Goal: Task Accomplishment & Management: Manage account settings

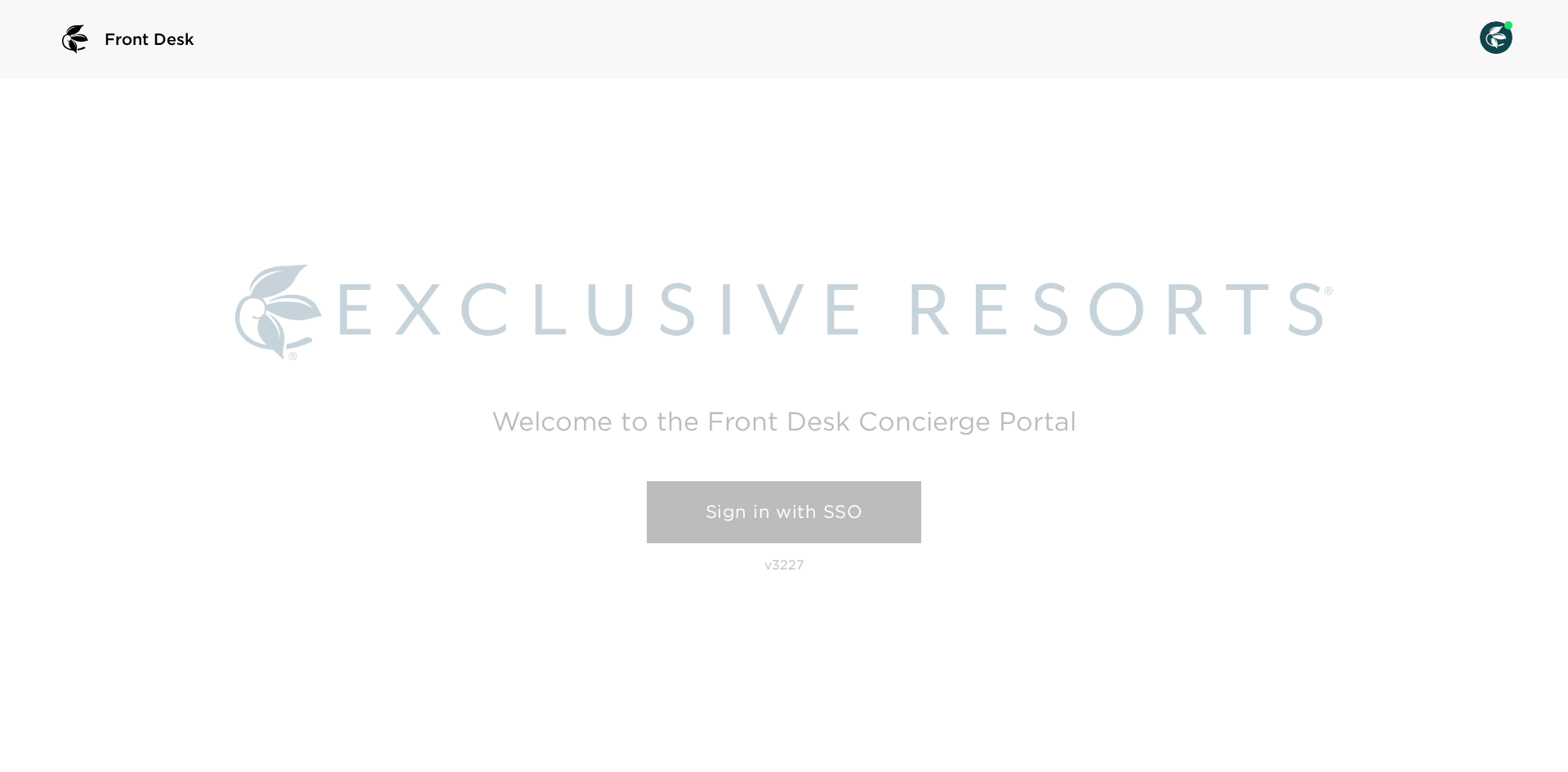
drag, startPoint x: 15, startPoint y: 256, endPoint x: -124, endPoint y: 260, distance: 139.1
click at [0, 260] on html "Front Desk Welcome to the Front Desk Concierge Portal Sign in with SSO v3227" at bounding box center [784, 386] width 1568 height 772
click at [783, 510] on link "Sign in with SSO" at bounding box center [784, 512] width 275 height 62
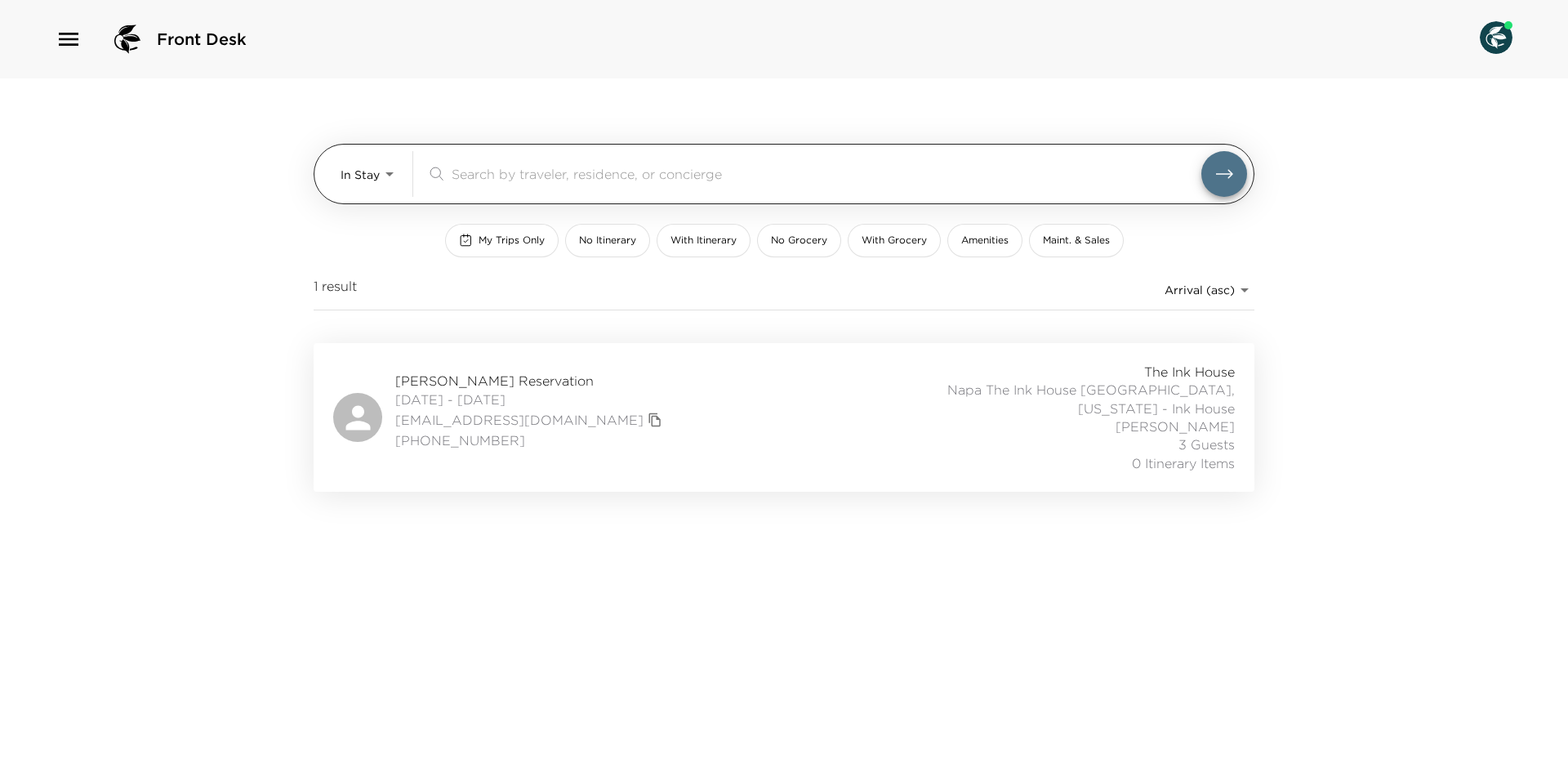
click at [397, 159] on body "Front Desk In Stay In-Stay ​ My Trips Only No Itinerary With Itinerary No Groce…" at bounding box center [784, 386] width 1568 height 772
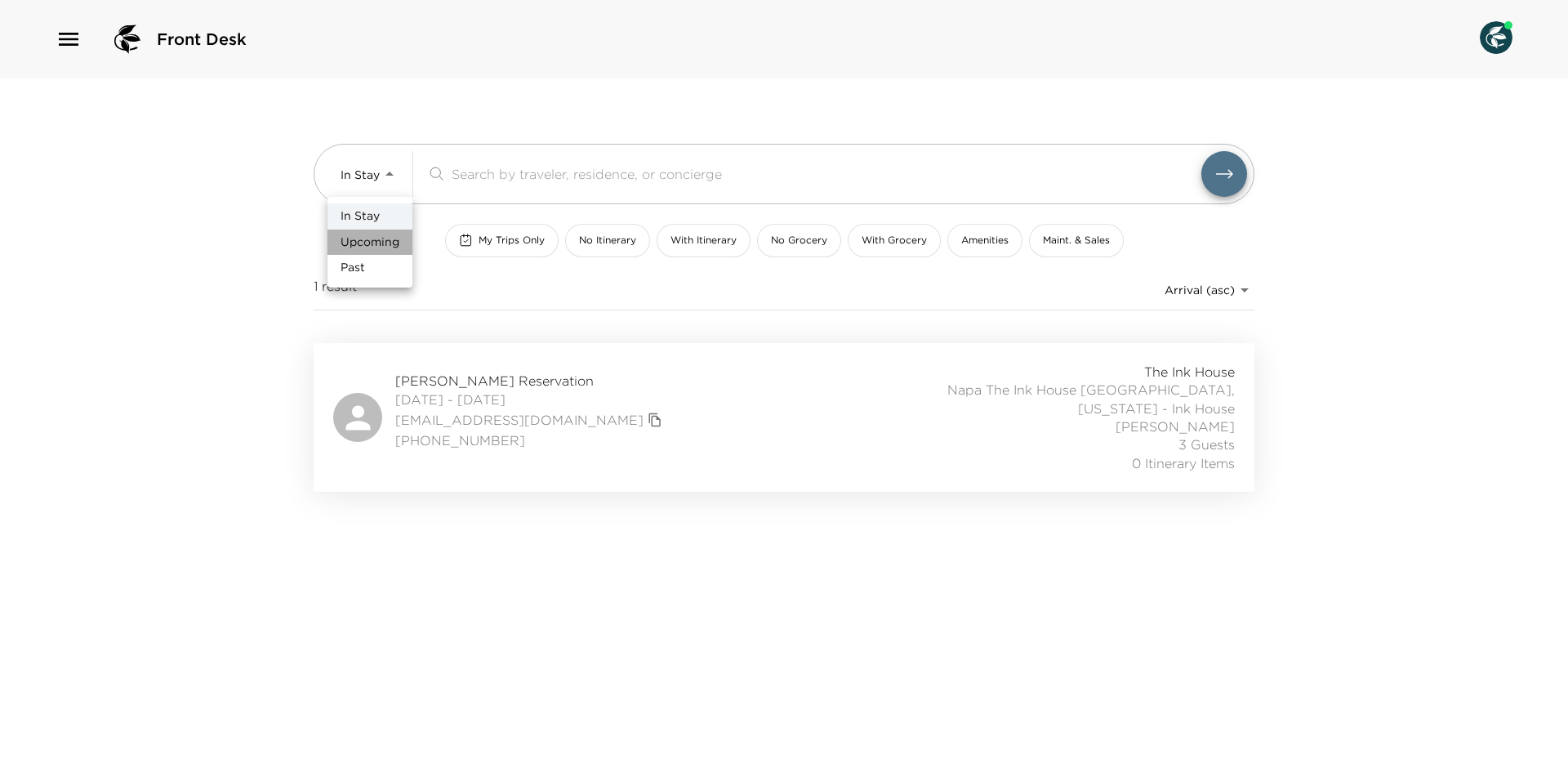
click at [373, 232] on li "Upcoming" at bounding box center [370, 242] width 85 height 26
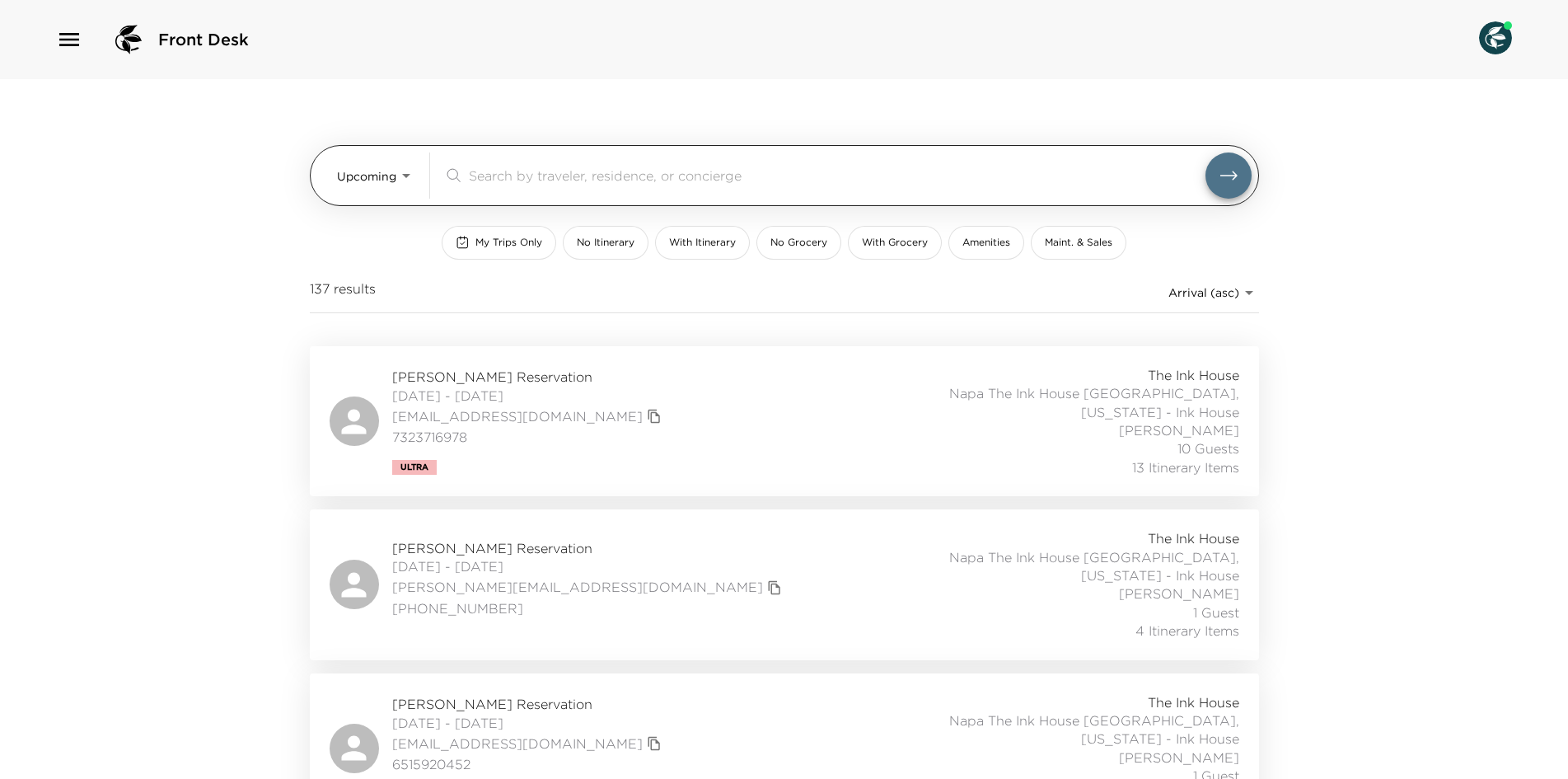
click at [360, 152] on div "Upcoming Upcoming ​" at bounding box center [784, 175] width 949 height 61
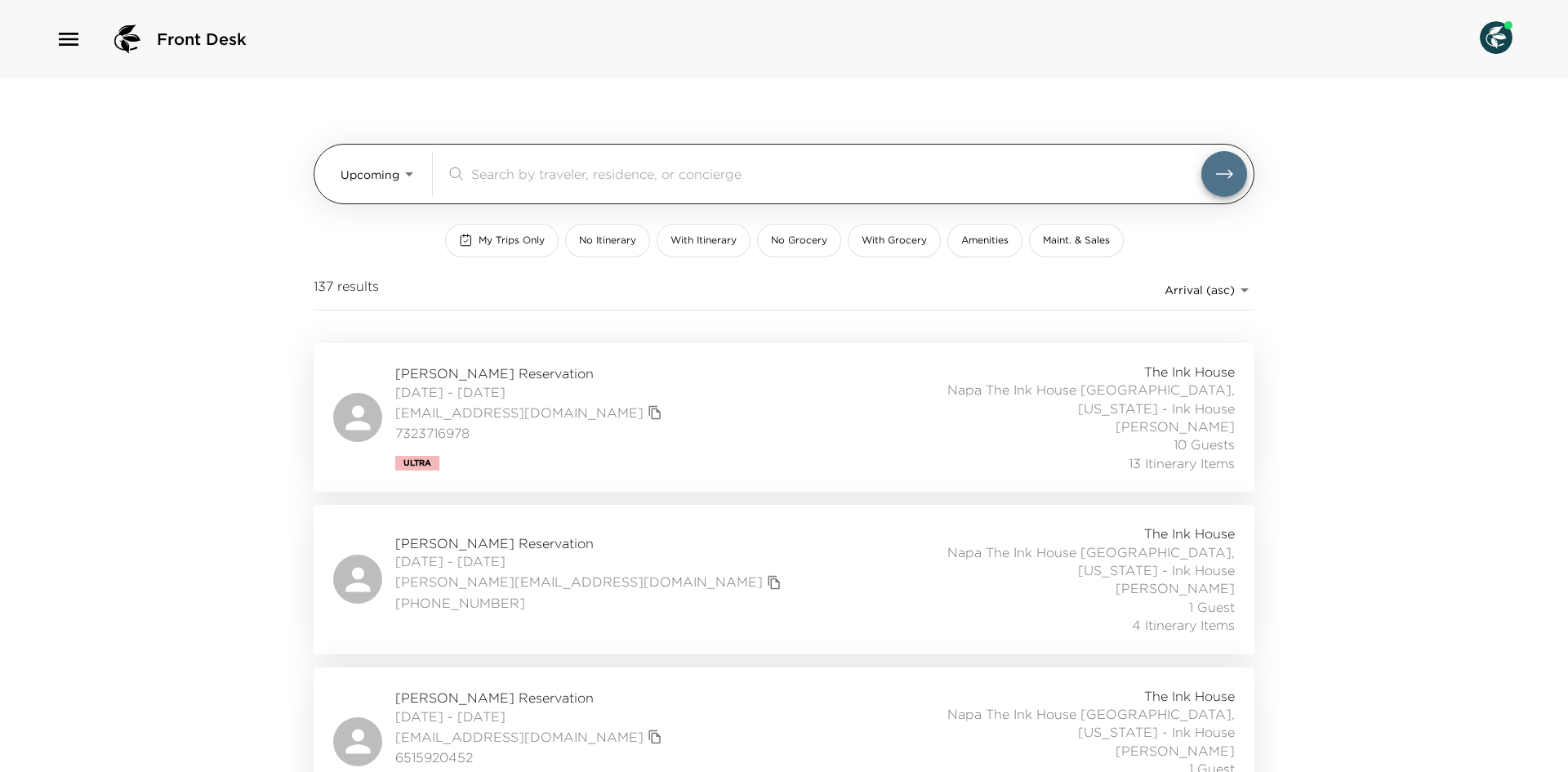
click at [360, 162] on body "Front Desk Upcoming Upcoming ​ My Trips Only No Itinerary With Itinerary No Gro…" at bounding box center [784, 386] width 1568 height 772
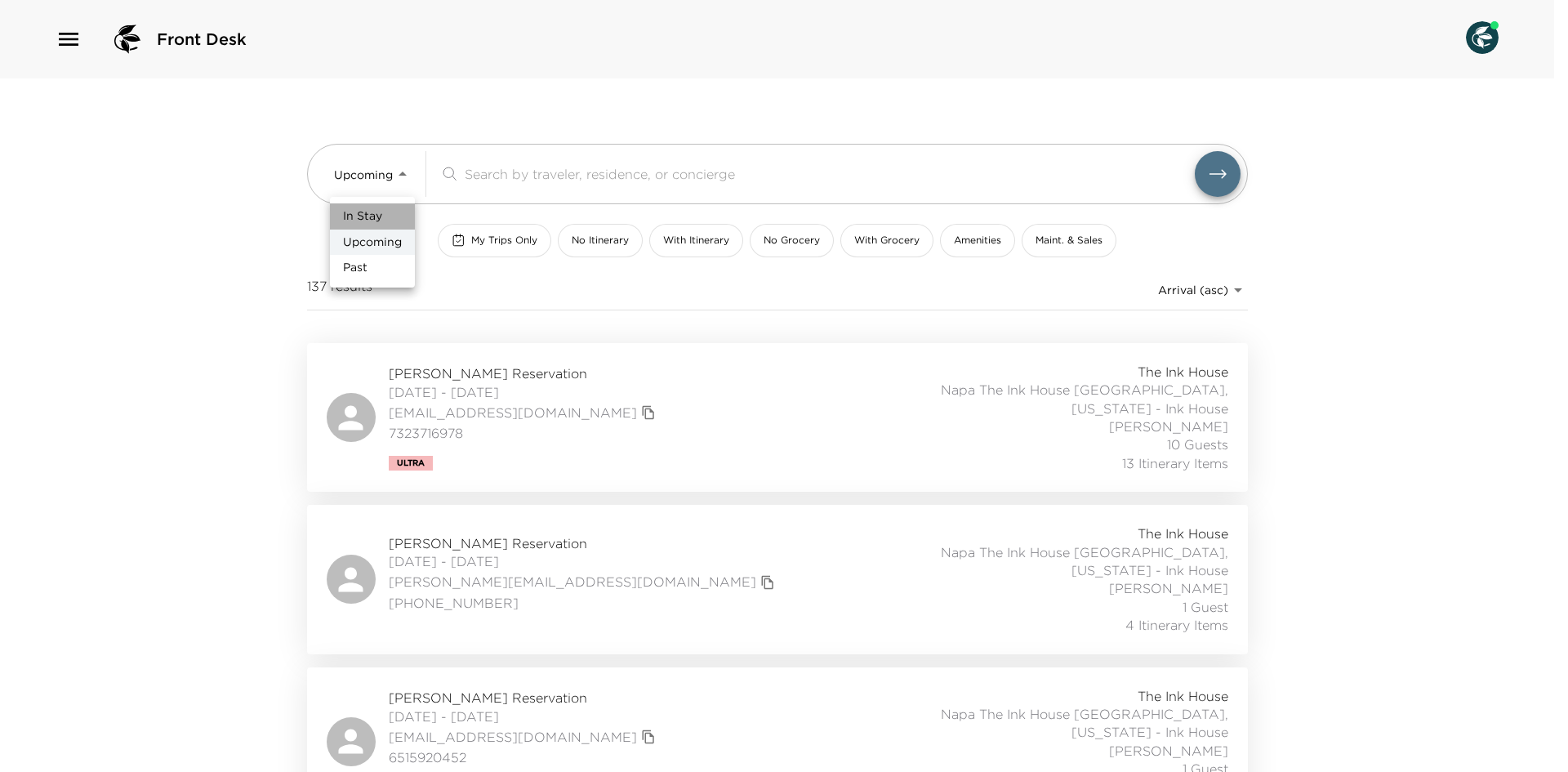
click at [374, 215] on span "In Stay" at bounding box center [362, 216] width 39 height 16
type input "In-Stay"
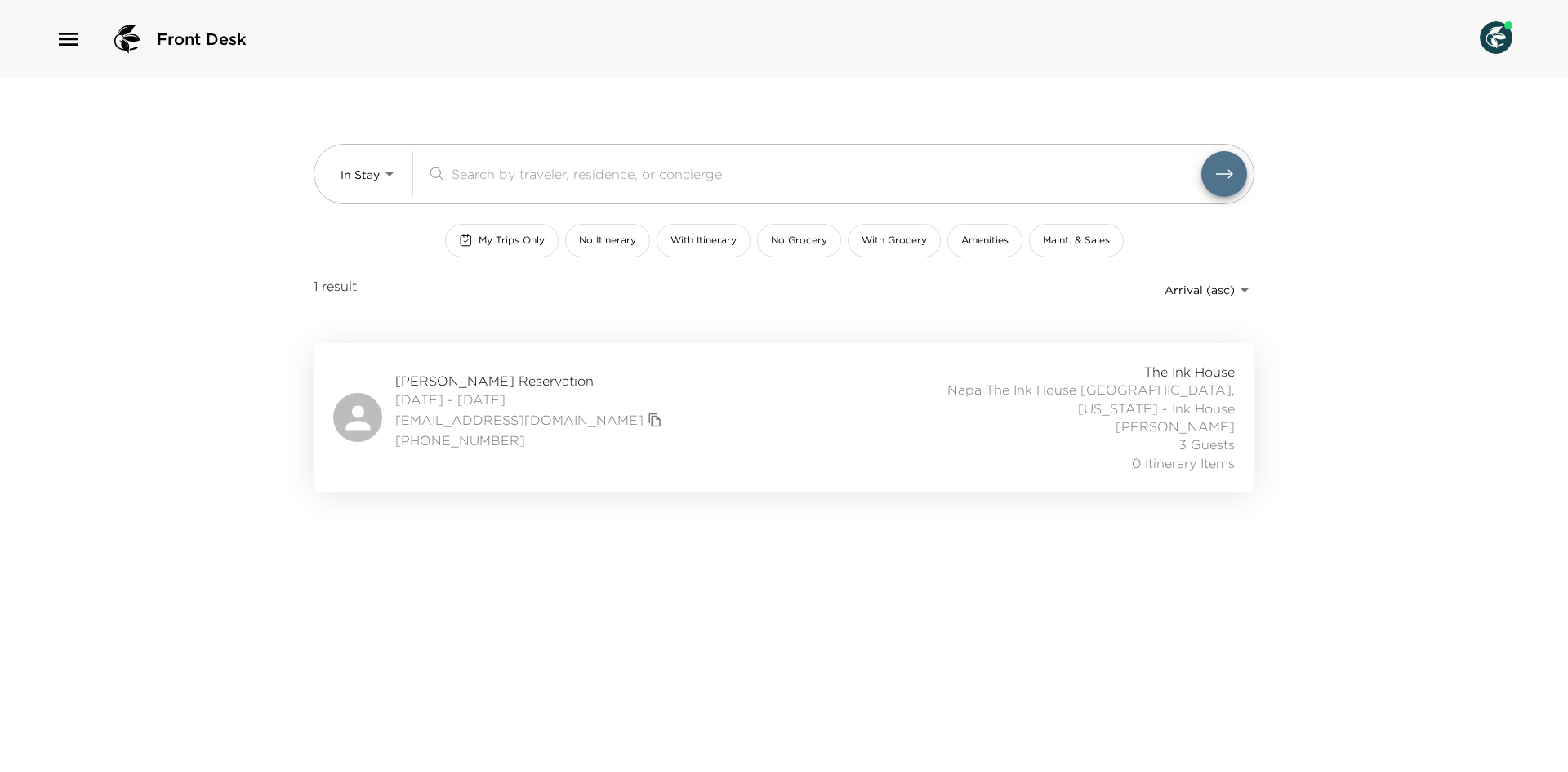
click at [802, 381] on div "Jeannie Trautmann Ruckelshaus Reservation 08/31/2025 - 09/02/2025 jruckelshaus@…" at bounding box center [784, 418] width 902 height 109
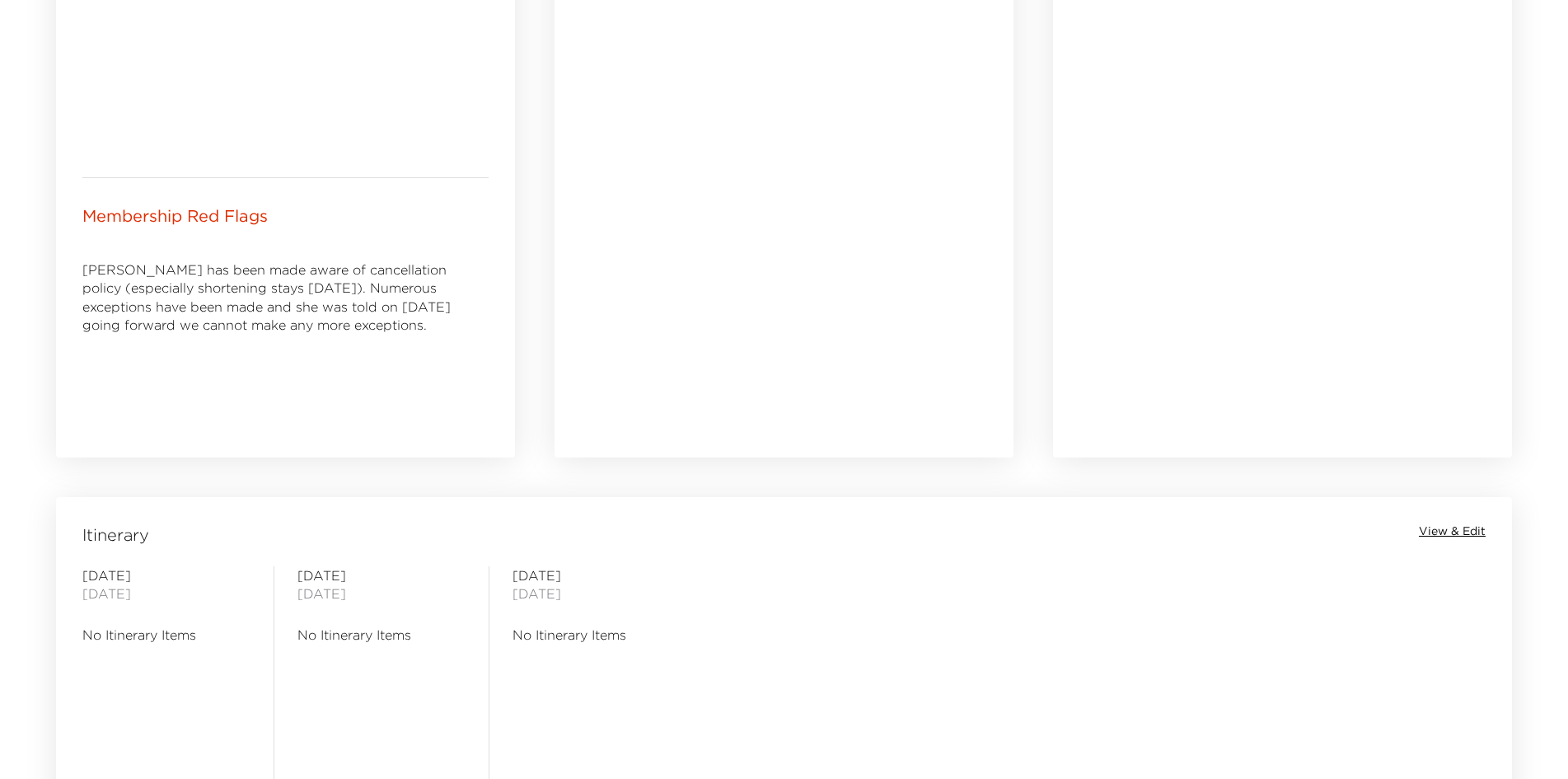
scroll to position [906, 0]
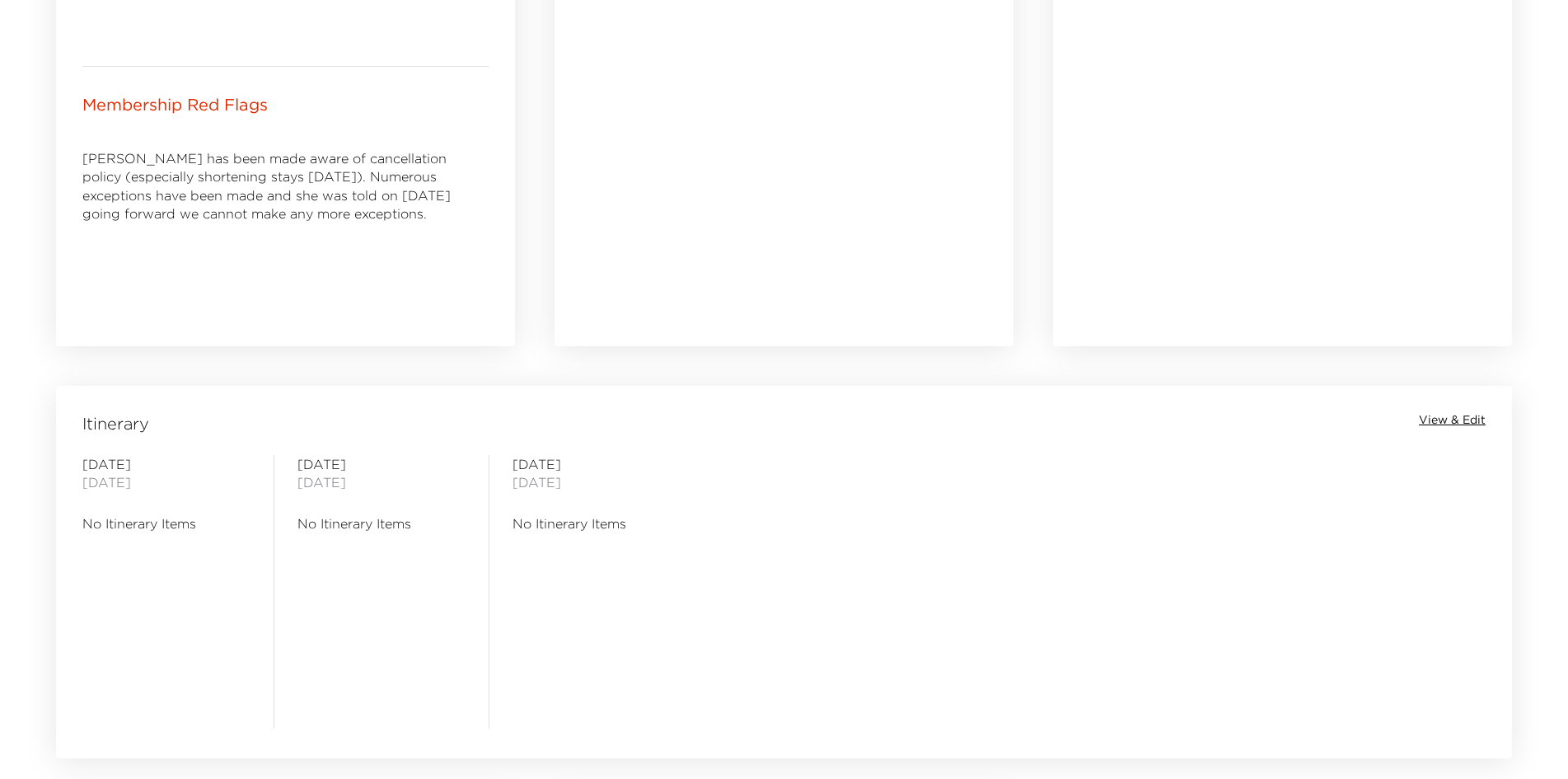
click at [1431, 417] on span "View & Edit" at bounding box center [1452, 420] width 67 height 16
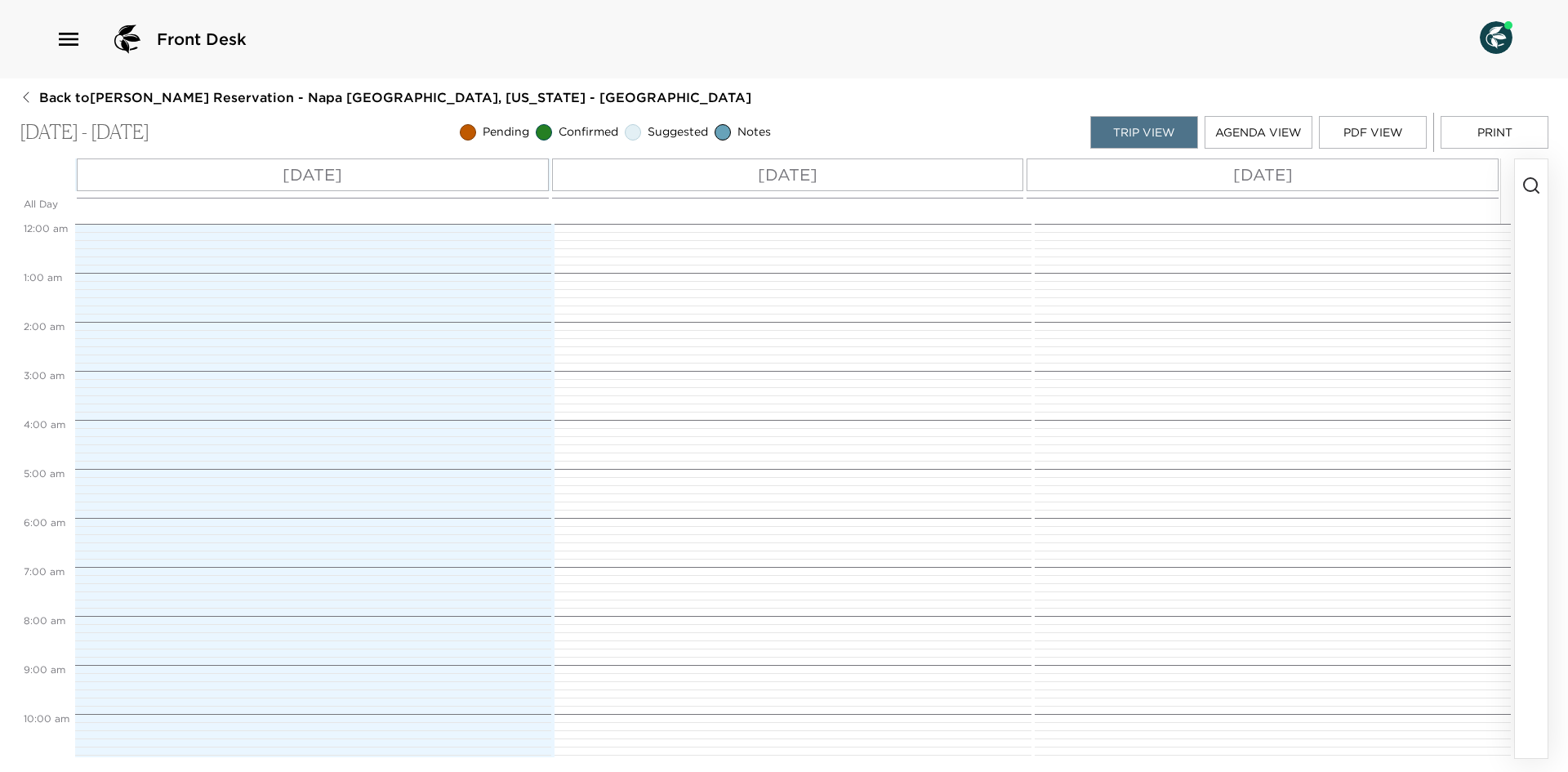
scroll to position [392, 0]
click at [1524, 179] on icon "button" at bounding box center [1531, 185] width 19 height 19
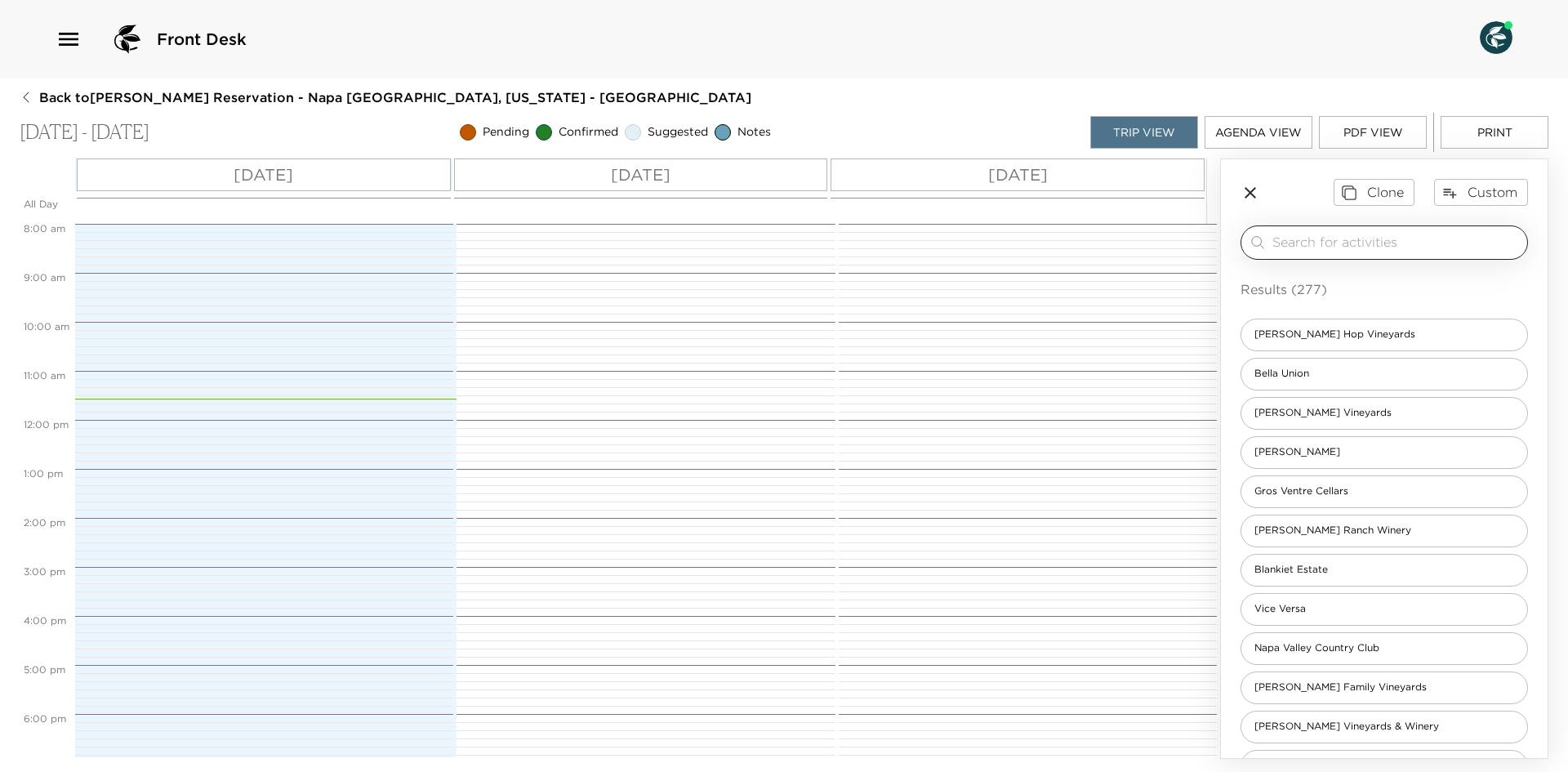
click at [1330, 245] on input "search" at bounding box center [1396, 242] width 248 height 18
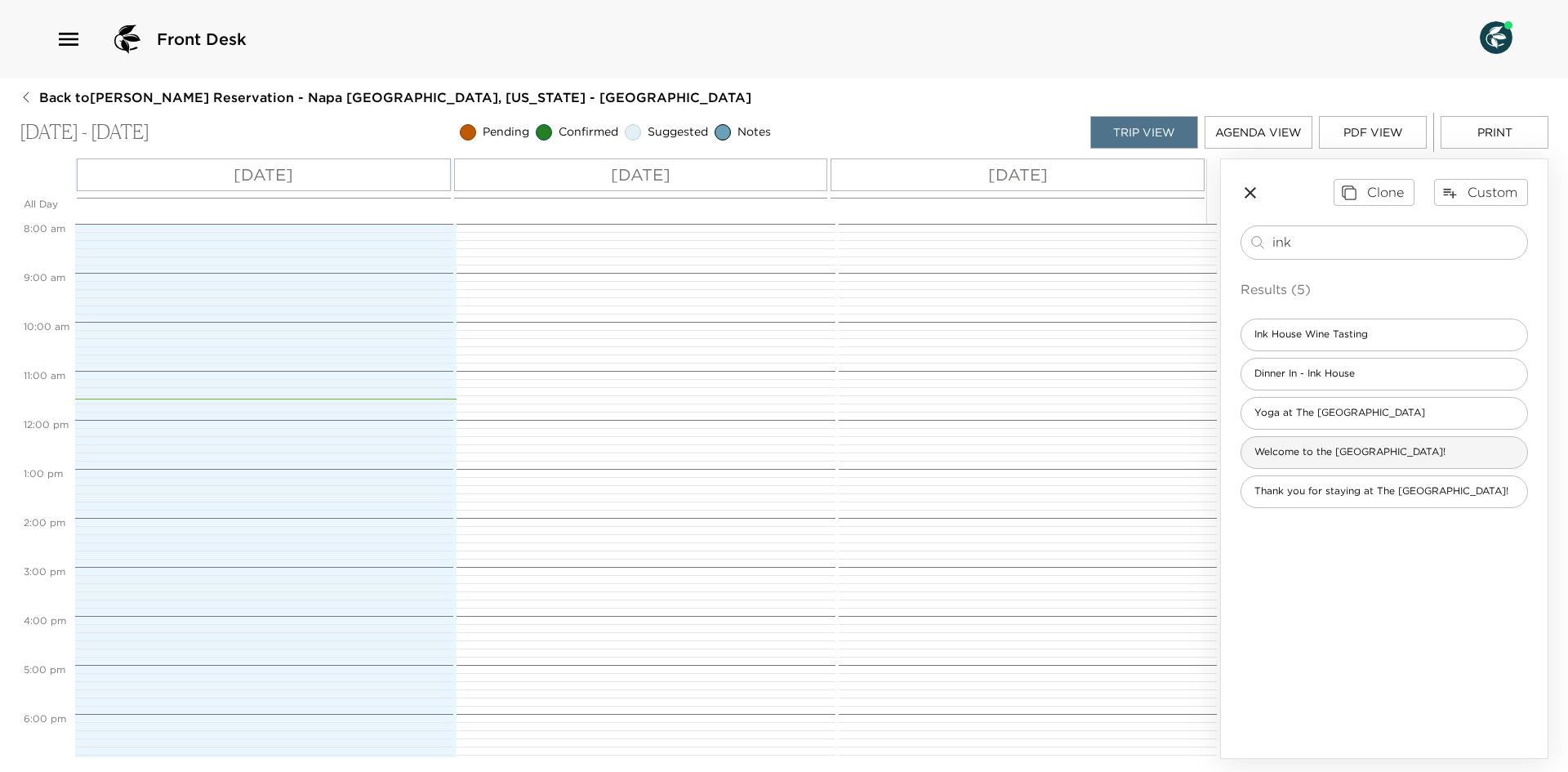
type input "ink"
click at [1339, 449] on span "Welcome to the Ink House!" at bounding box center [1350, 452] width 218 height 14
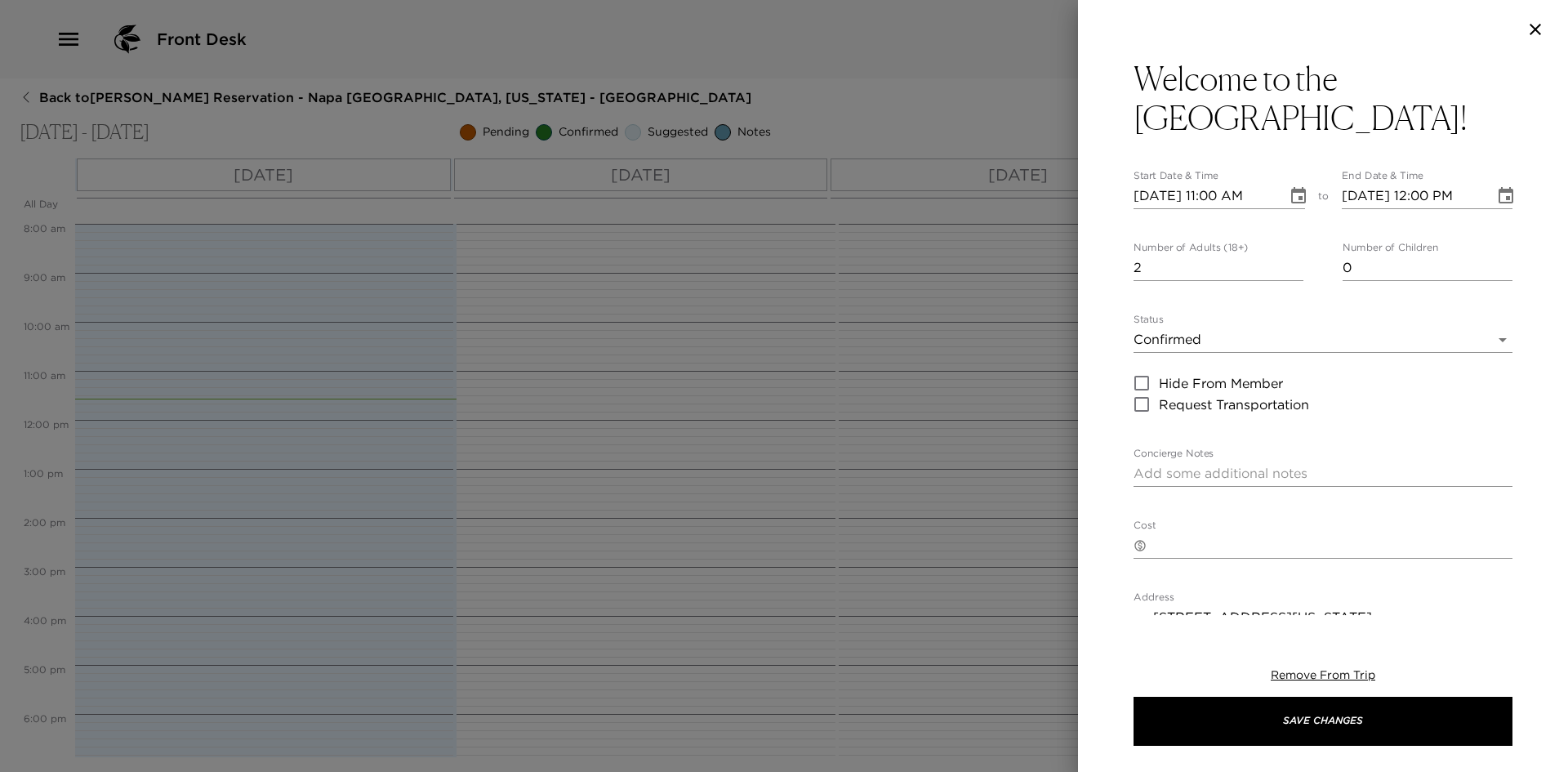
click at [1294, 255] on input "2" at bounding box center [1218, 267] width 170 height 26
type input "3"
click at [1294, 255] on input "3" at bounding box center [1218, 267] width 170 height 26
click at [1294, 187] on icon "Choose date, selected date is Aug 31, 2025" at bounding box center [1298, 195] width 14 height 16
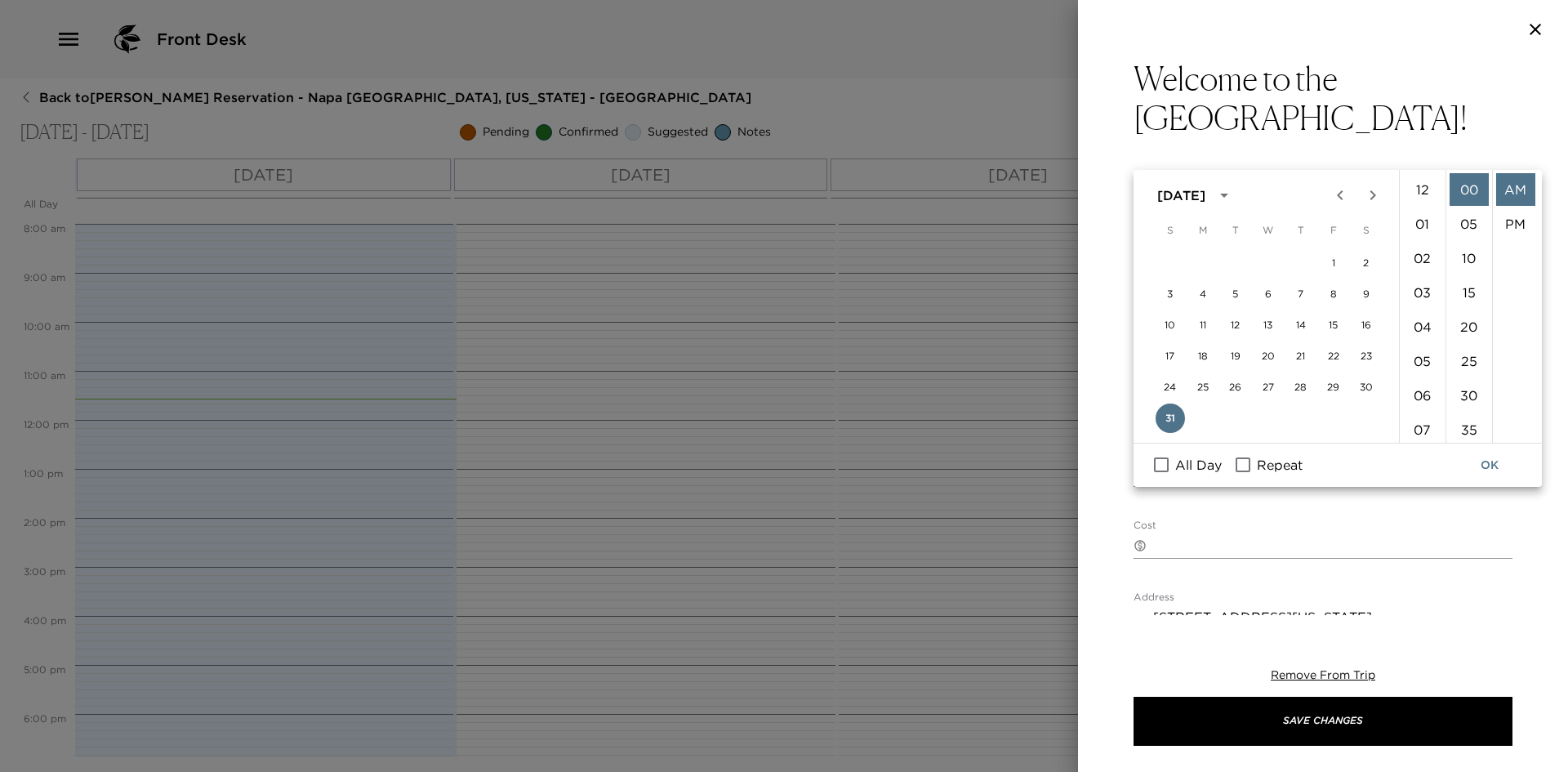
scroll to position [377, 0]
click at [1423, 208] on li "04" at bounding box center [1423, 210] width 39 height 33
click at [1513, 218] on li "PM" at bounding box center [1516, 223] width 39 height 33
type input "08/31/2025 04:00 PM"
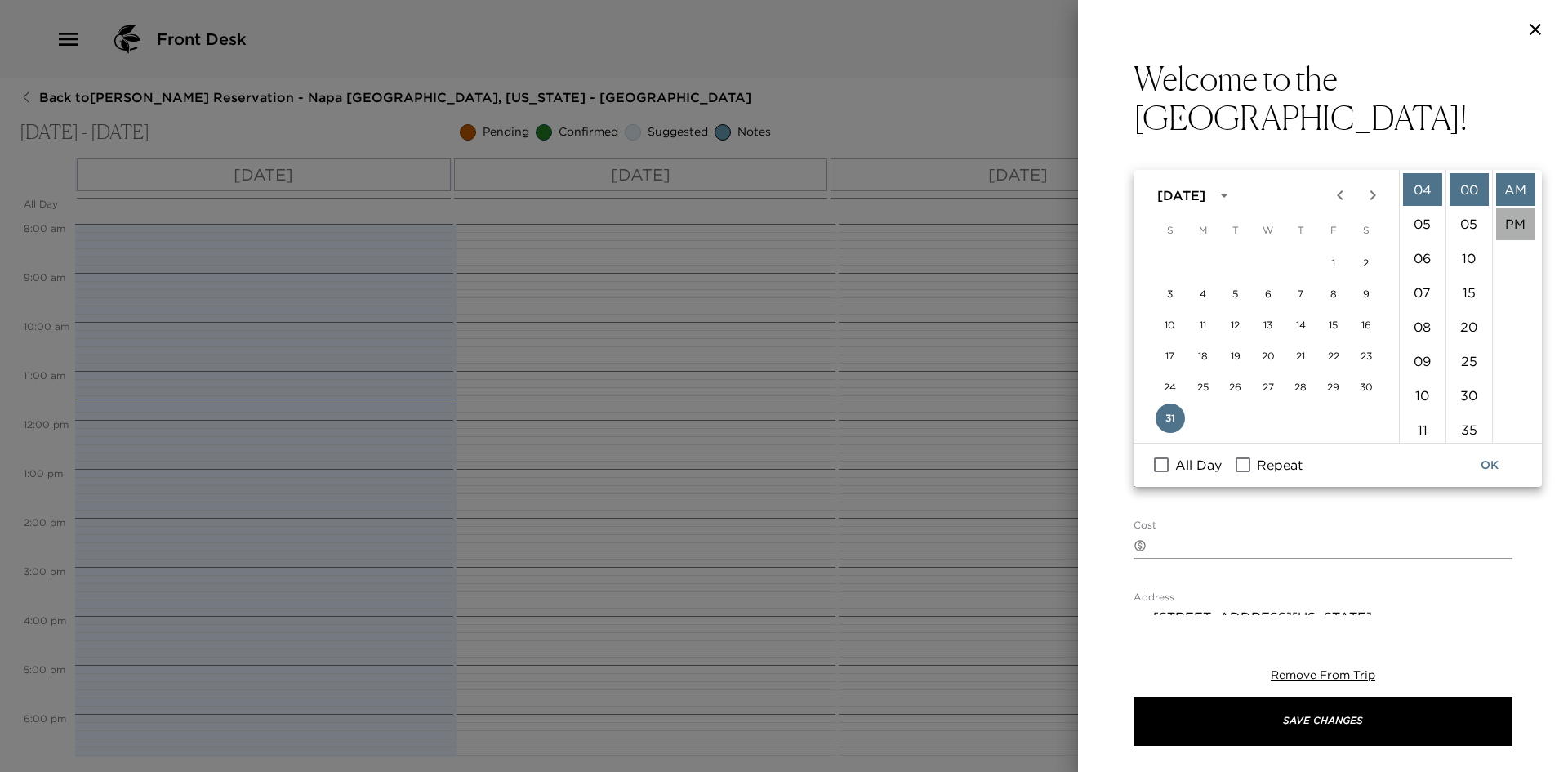
scroll to position [34, 0]
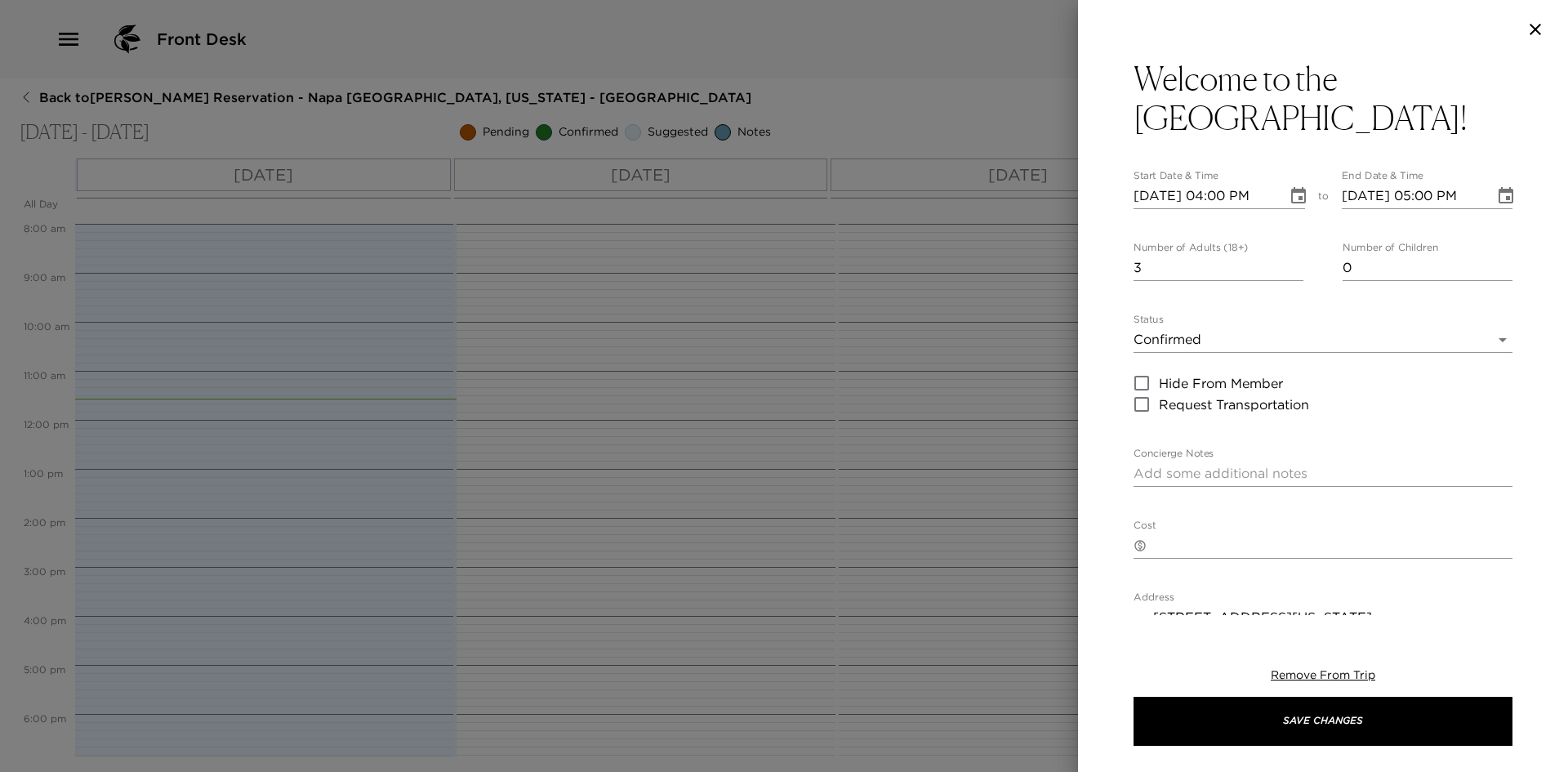
click at [1497, 186] on icon "Choose date, selected date is Aug 31, 2025" at bounding box center [1506, 196] width 19 height 19
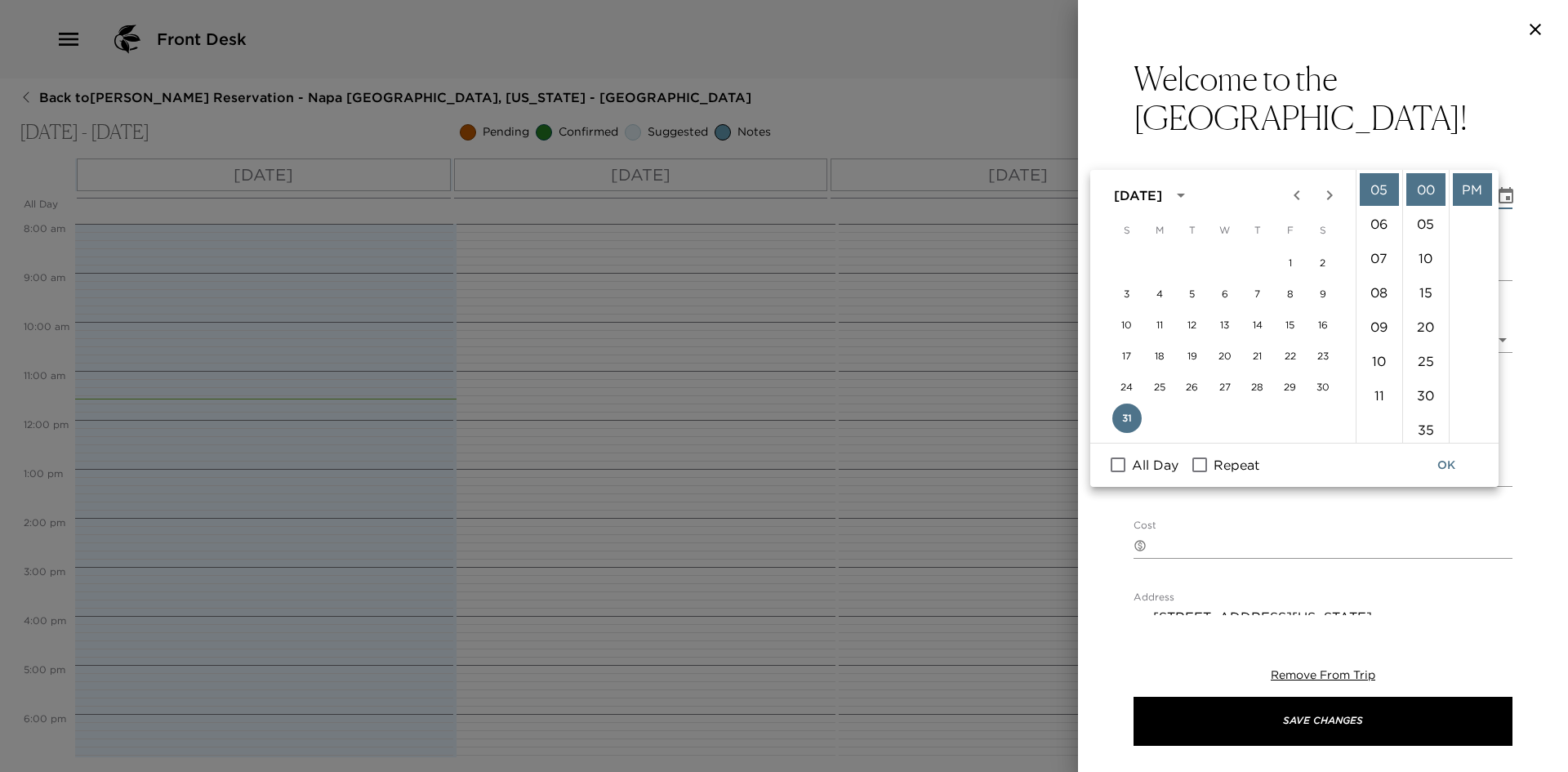
click at [1402, 177] on ul "00 05 10 15 20 25 30 35 40 45 50 55" at bounding box center [1425, 306] width 46 height 273
click at [1377, 185] on li "04" at bounding box center [1379, 187] width 39 height 33
click at [1423, 392] on li "30" at bounding box center [1426, 395] width 39 height 33
type input "08/31/2025 04:30 PM"
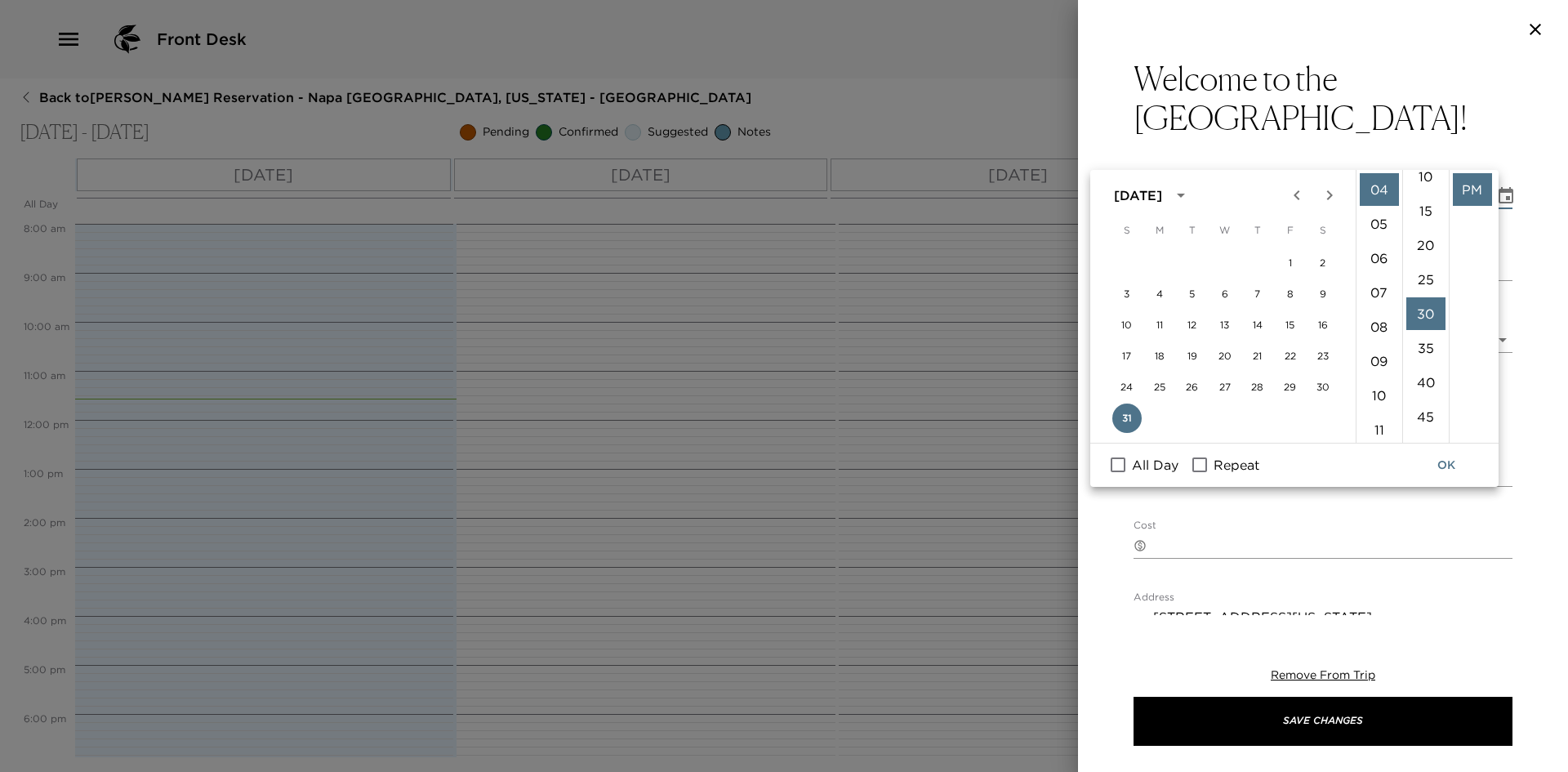
scroll to position [206, 0]
click at [1445, 463] on button "OK" at bounding box center [1446, 465] width 52 height 30
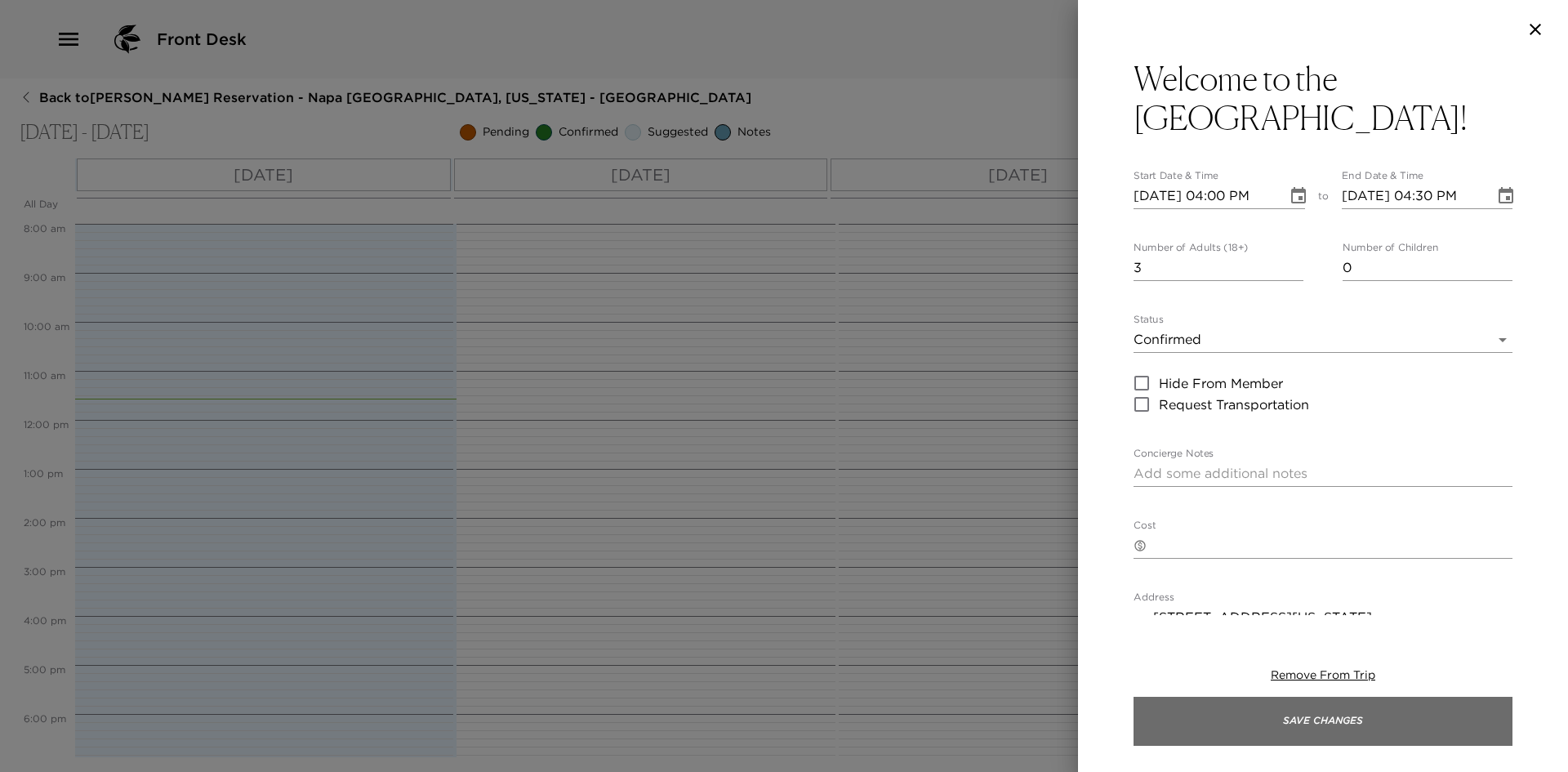
click at [1314, 715] on button "Save Changes" at bounding box center [1323, 721] width 379 height 49
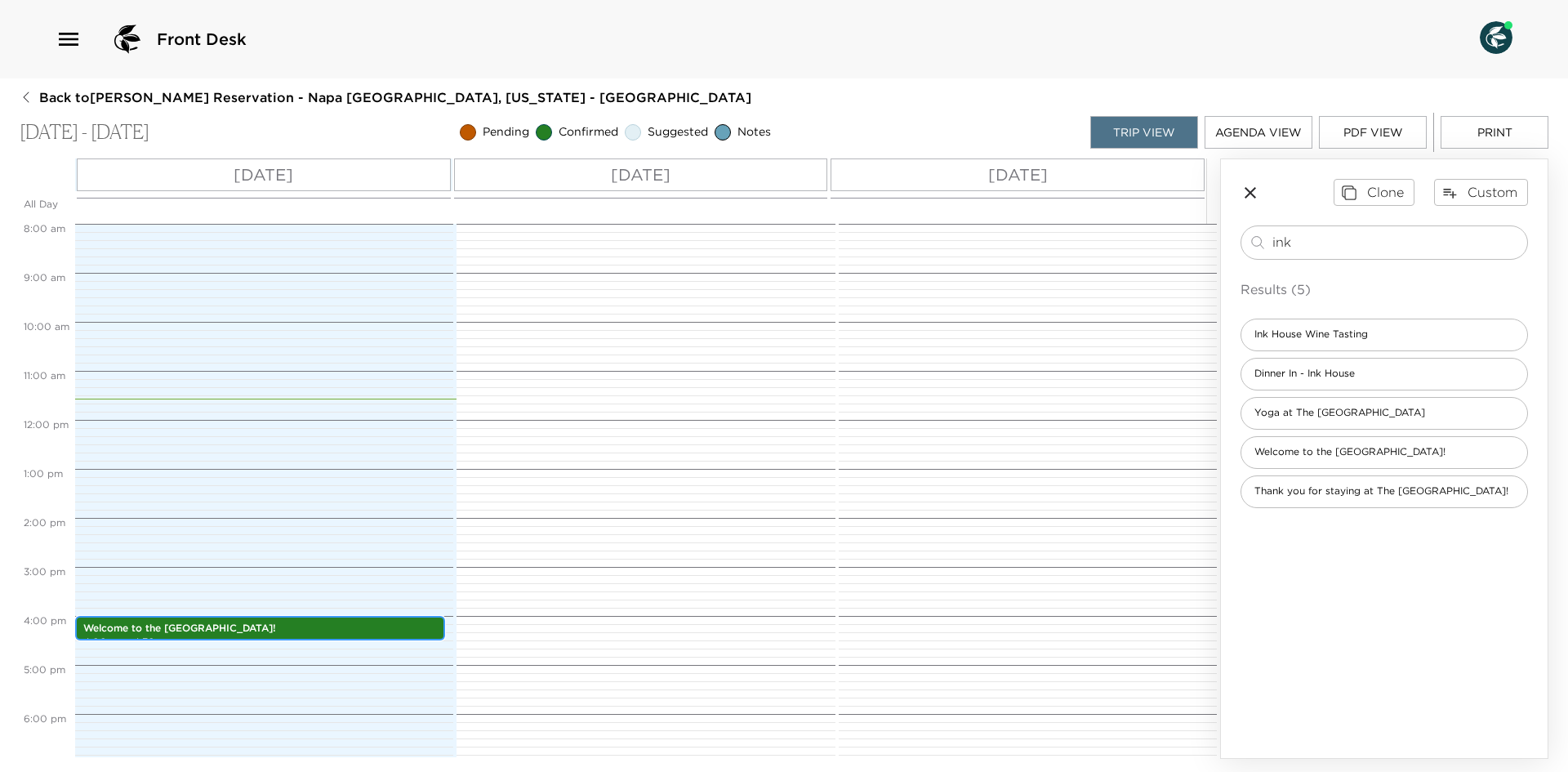
click at [330, 626] on p "Welcome to the Ink House!" at bounding box center [260, 628] width 354 height 14
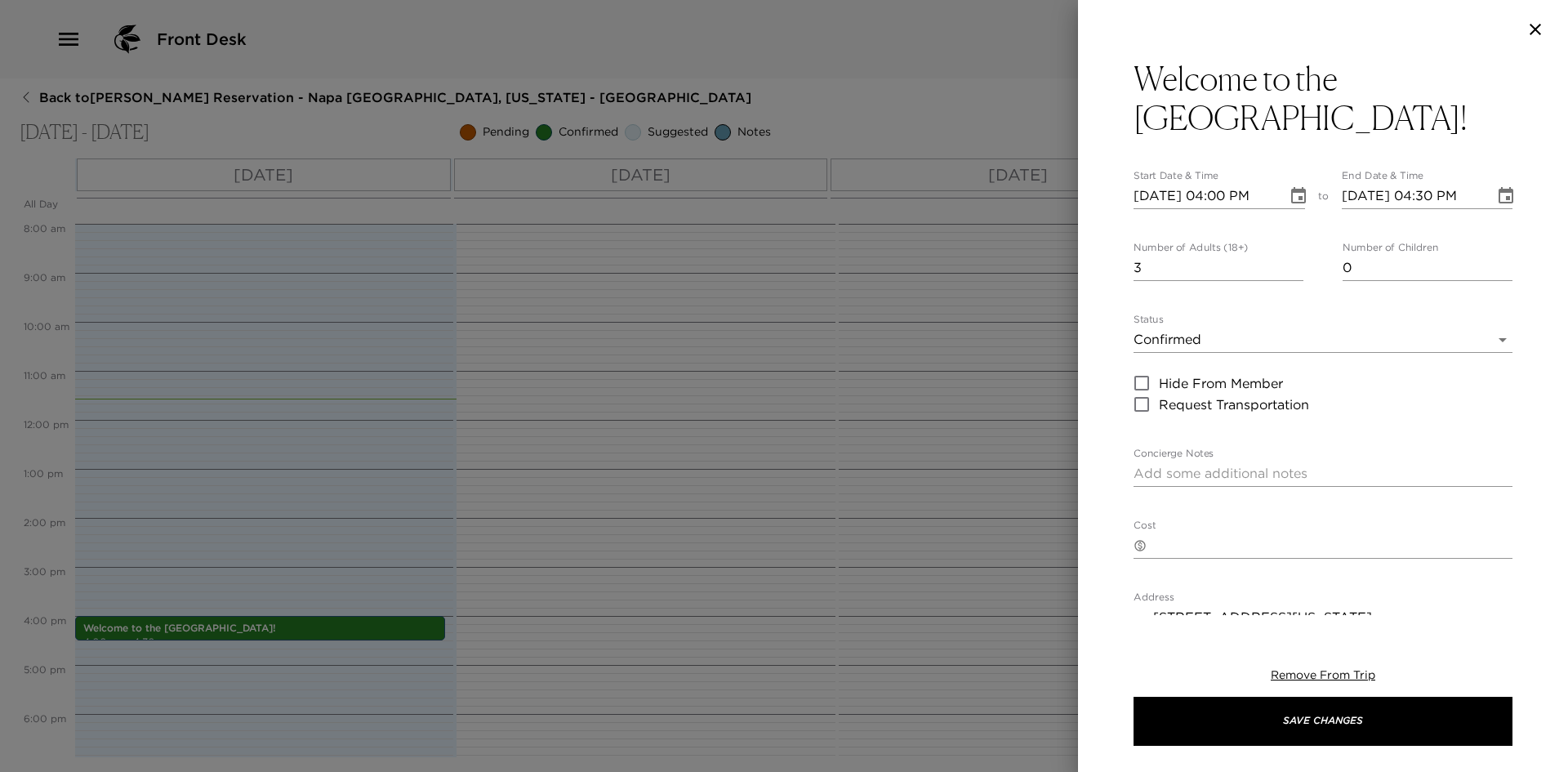
click at [1201, 297] on body "Front Desk Back to Jeannie Trautmann Ruckelshaus Reservation - Napa The Ink Hou…" at bounding box center [784, 386] width 1568 height 772
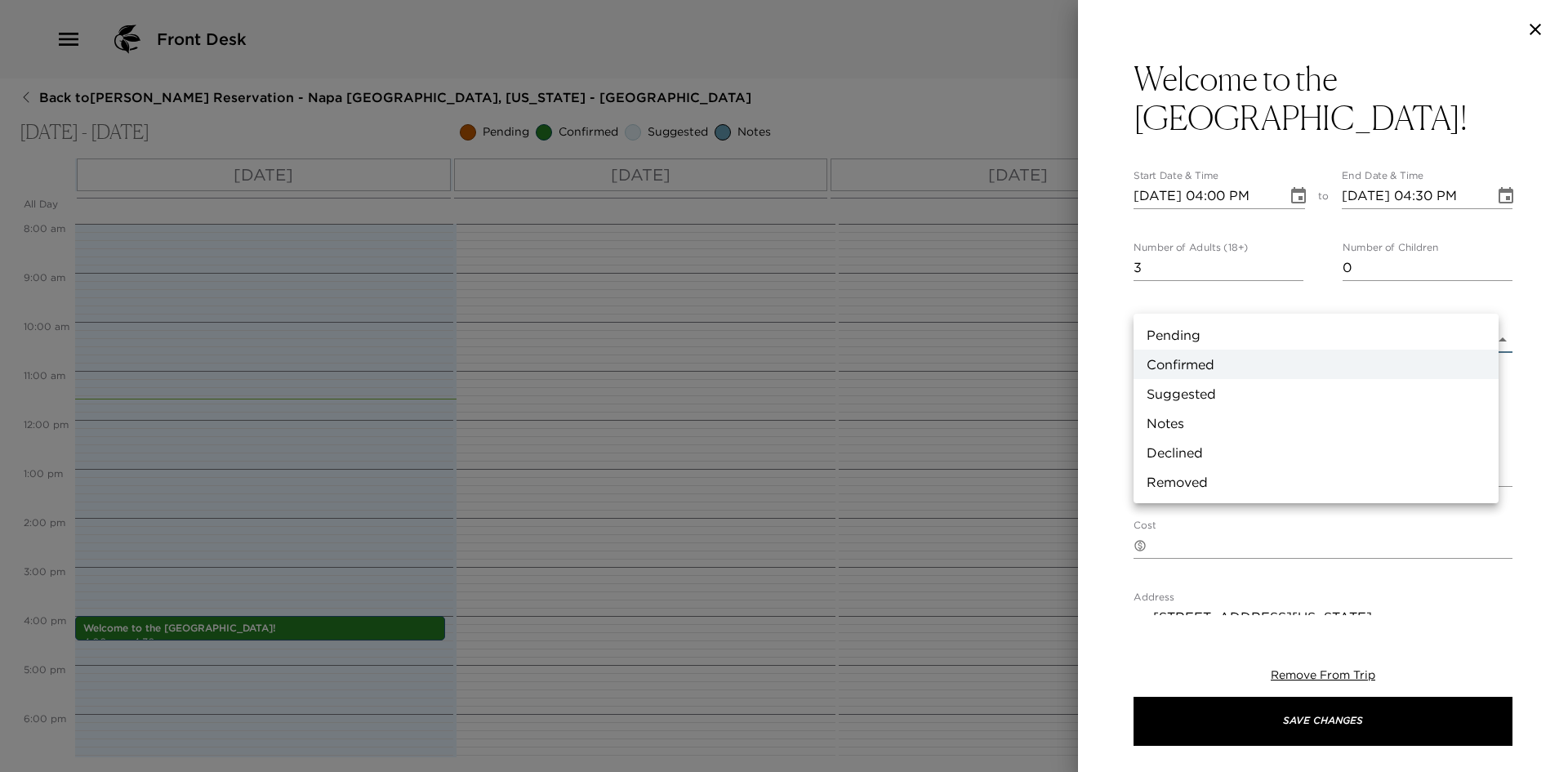
click at [1187, 418] on li "Notes" at bounding box center [1316, 423] width 365 height 29
type input "Concierge Note"
type textarea "Welcome to The Ink House! Check-in is at 4:00pm. I will be onsite to greet you …"
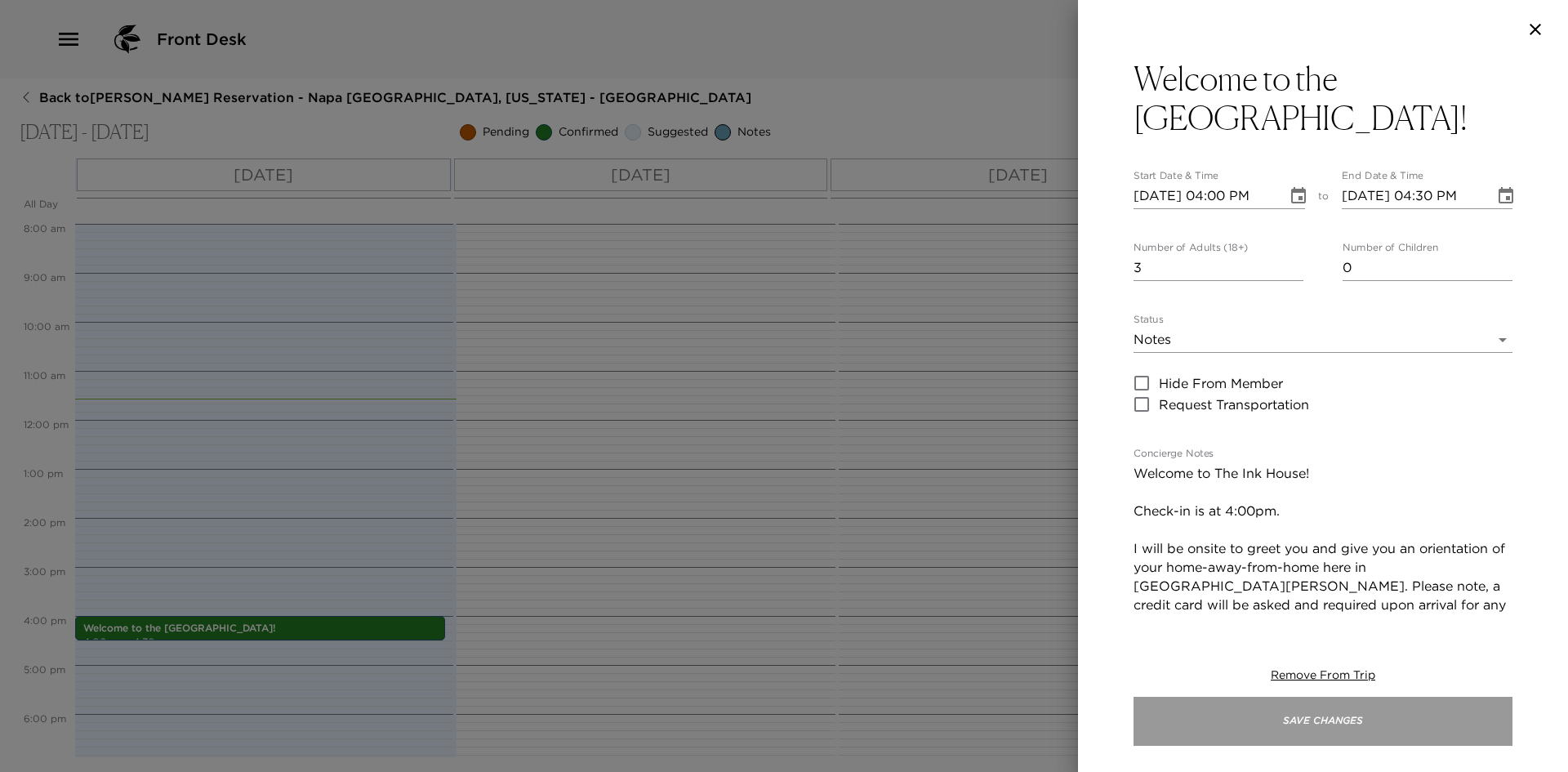
click at [1292, 714] on button "Save Changes" at bounding box center [1323, 721] width 379 height 49
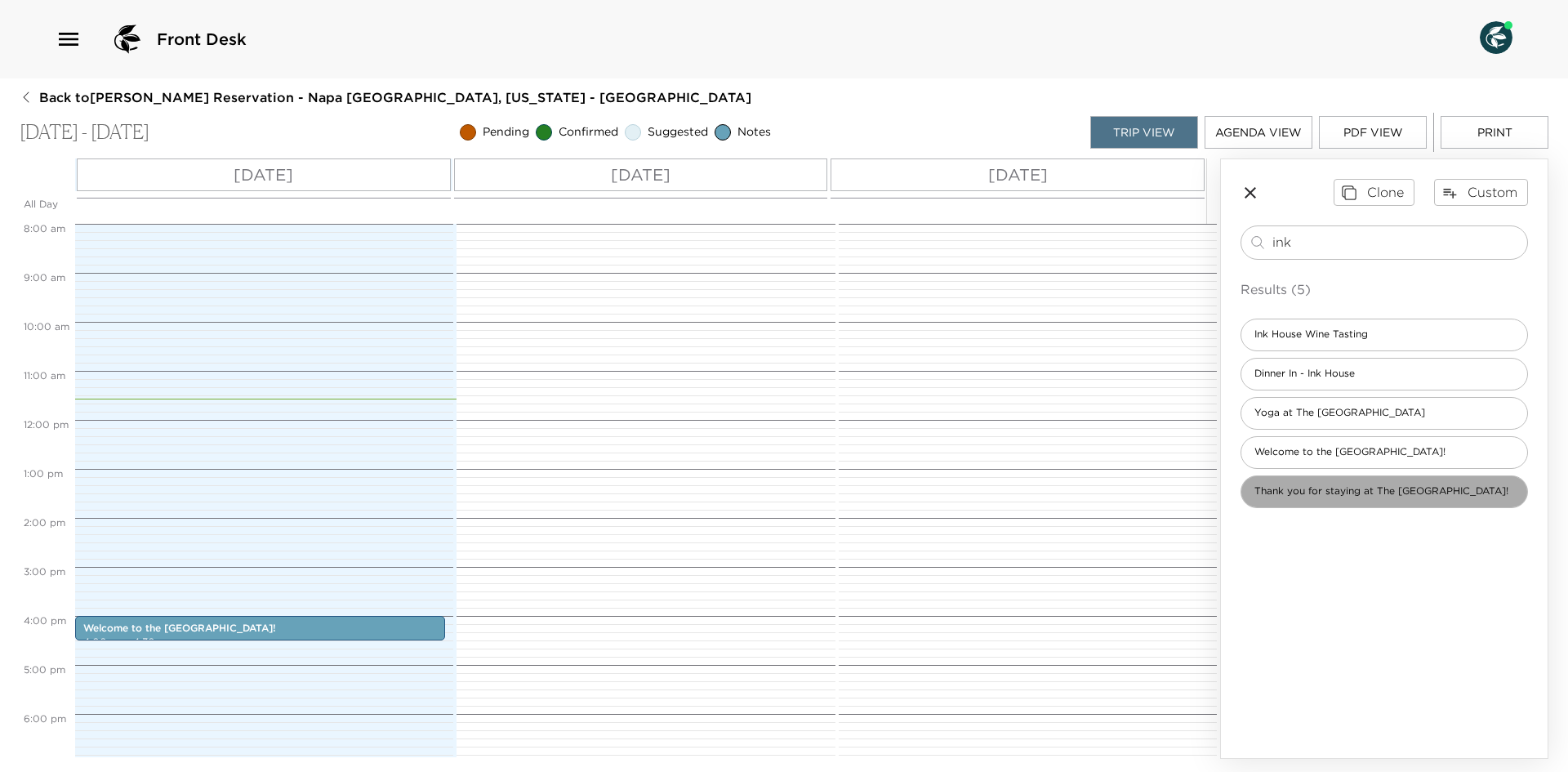
click at [1338, 491] on span "Thank you for staying at The Ink House!" at bounding box center [1381, 491] width 280 height 14
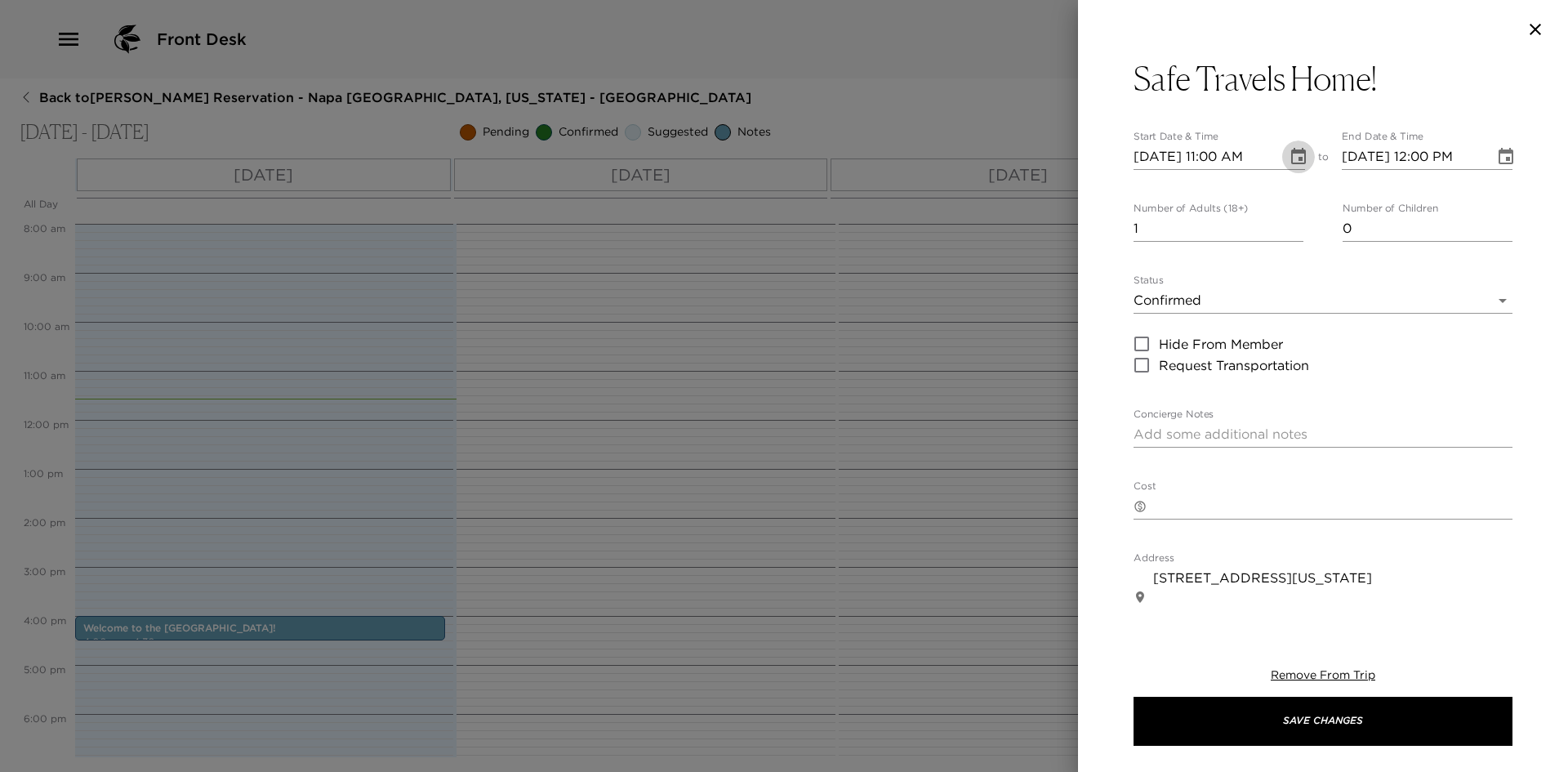
click at [1294, 155] on icon "Choose date, selected date is Aug 31, 2025" at bounding box center [1298, 156] width 19 height 19
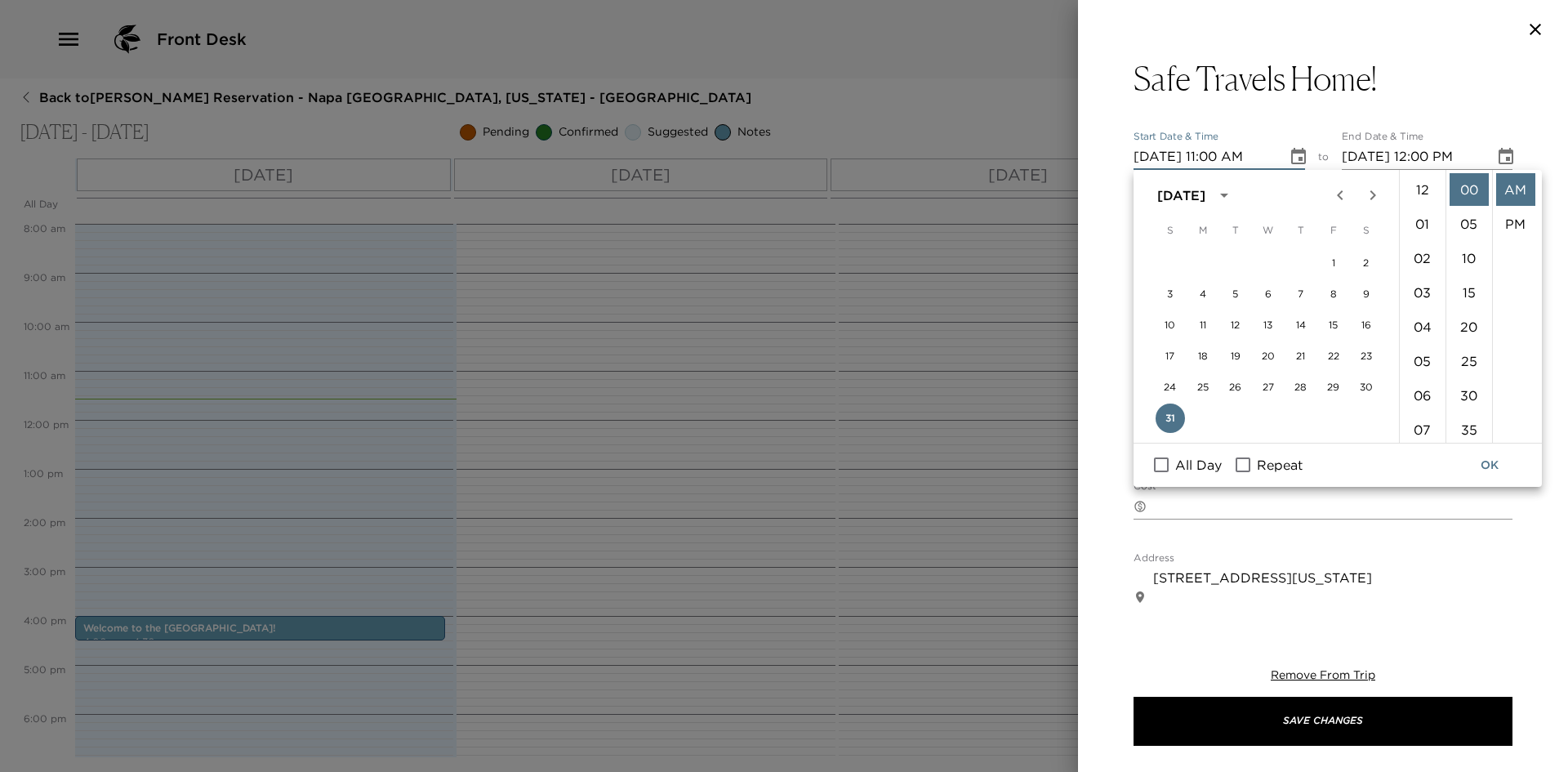
scroll to position [377, 0]
click at [1365, 189] on icon "Next month" at bounding box center [1372, 195] width 19 height 19
click at [1231, 260] on button "2" at bounding box center [1236, 262] width 29 height 29
type input "09/02/2025 11:00 AM"
click at [1499, 151] on icon "Choose date, selected date is Sep 2, 2025" at bounding box center [1506, 155] width 14 height 16
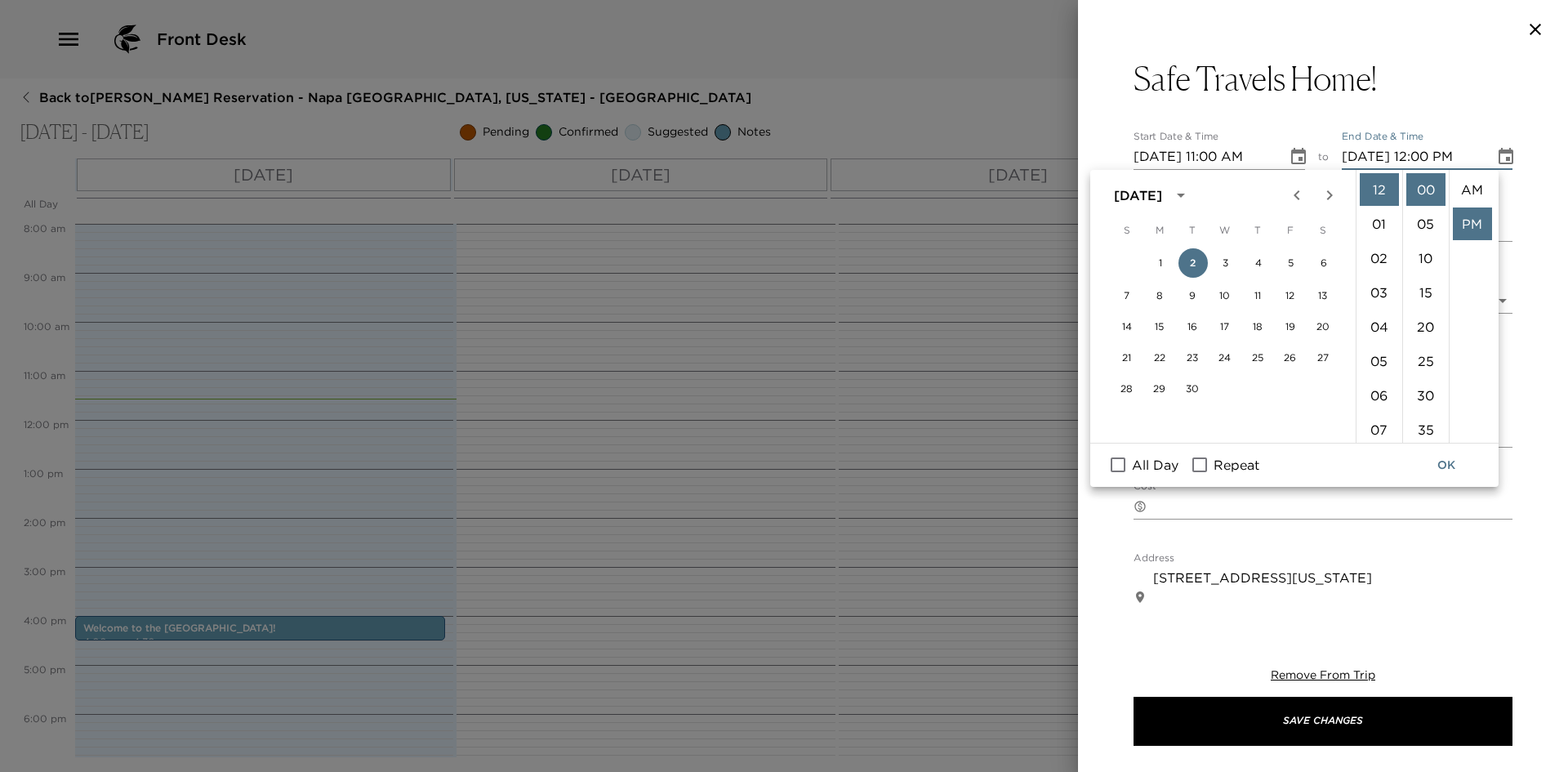
scroll to position [34, 0]
click at [1373, 214] on li "11" at bounding box center [1379, 213] width 39 height 33
drag, startPoint x: 1414, startPoint y: 253, endPoint x: 1465, endPoint y: 207, distance: 68.7
click at [1415, 253] on li "10" at bounding box center [1426, 258] width 39 height 33
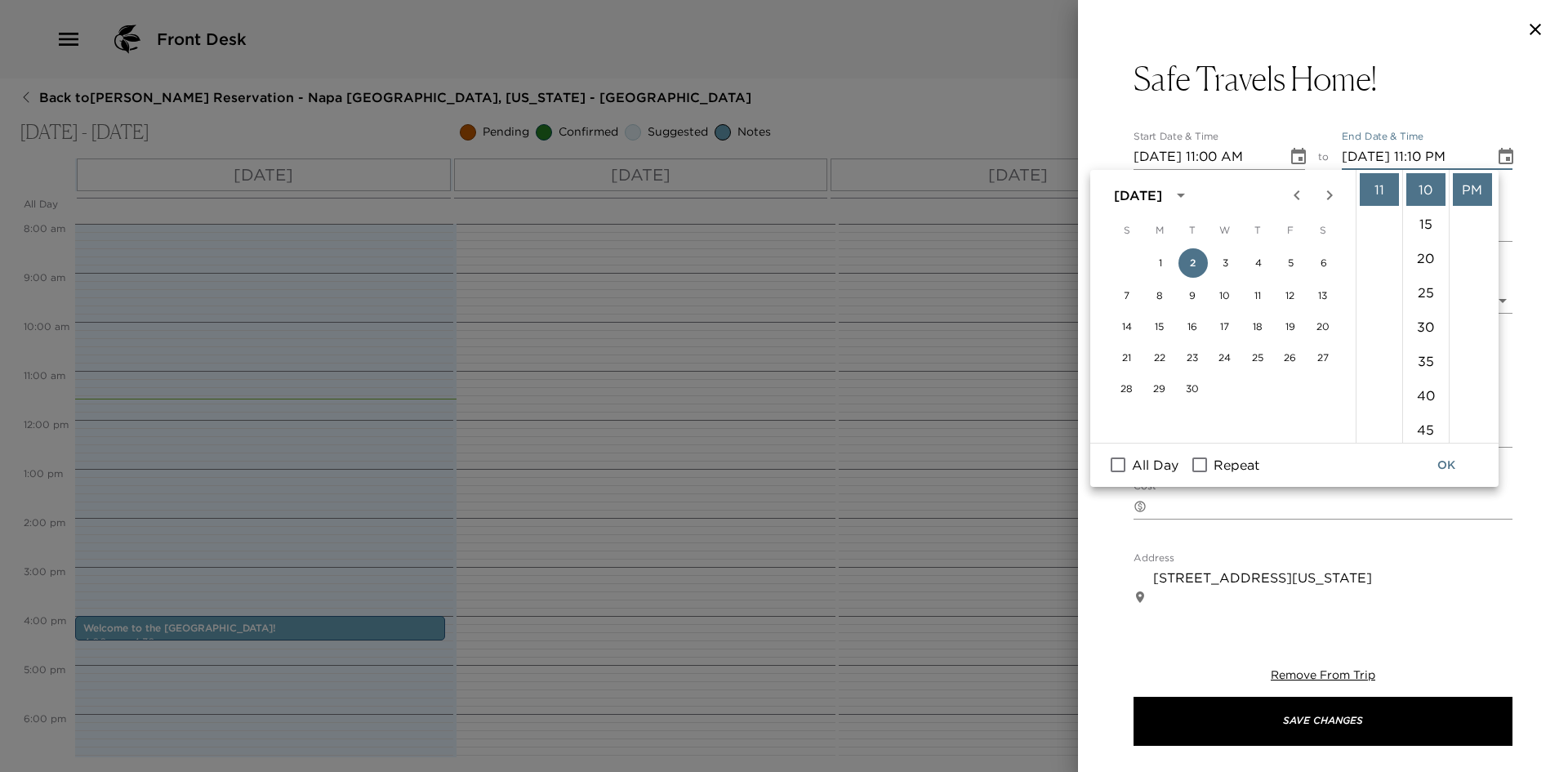
scroll to position [2, 0]
click at [1470, 181] on li "AM" at bounding box center [1472, 187] width 39 height 33
type input "09/02/2025 11:10 AM"
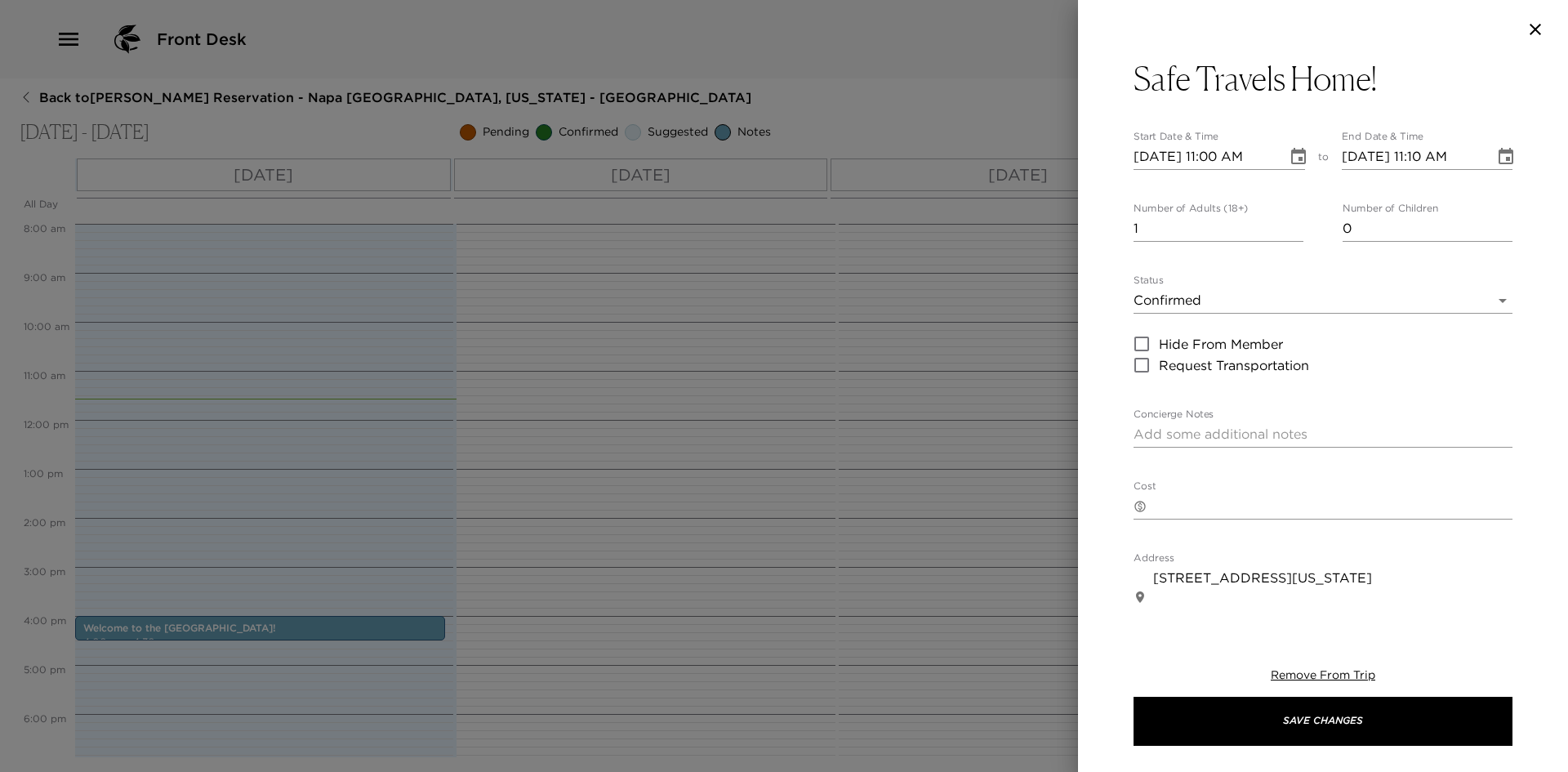
scroll to position [0, 0]
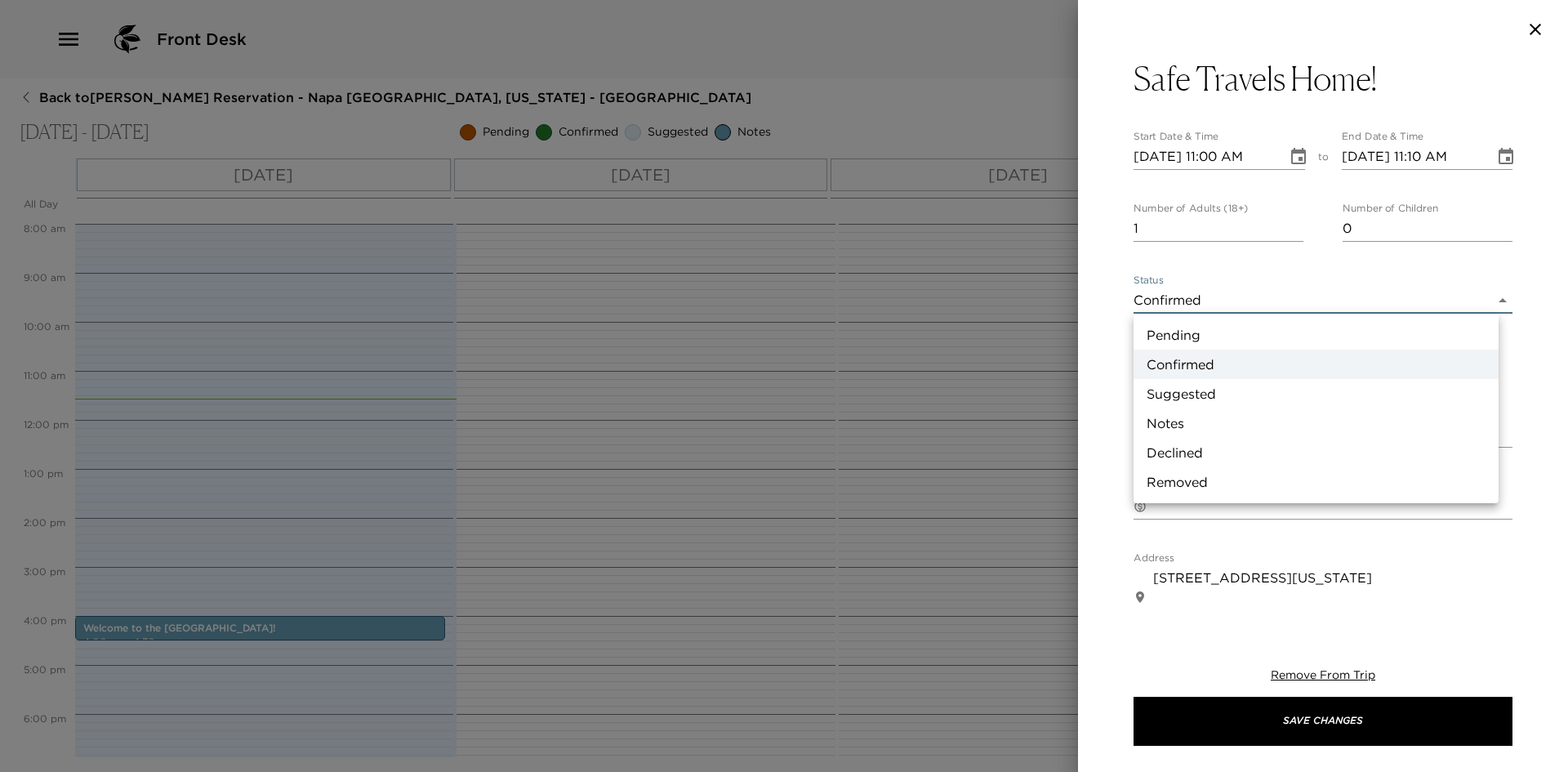
click at [1190, 294] on body "Front Desk Back to Jeannie Trautmann Ruckelshaus Reservation - Napa The Ink Hou…" at bounding box center [784, 386] width 1568 height 772
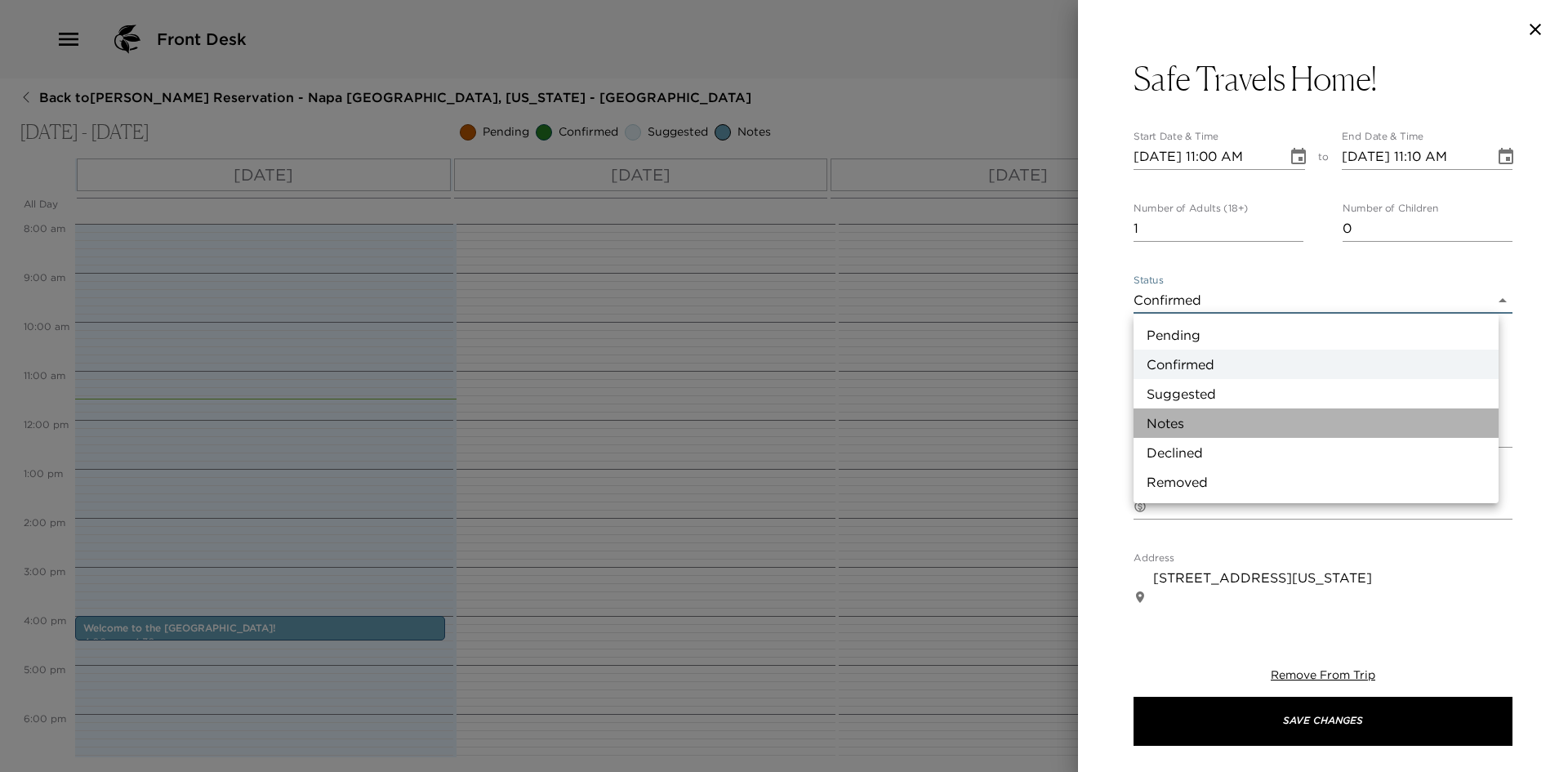
click at [1184, 416] on li "Notes" at bounding box center [1316, 423] width 365 height 29
type input "Concierge Note"
type textarea "Thank you for staying with us at The Ink House! Check-out time is no later than…"
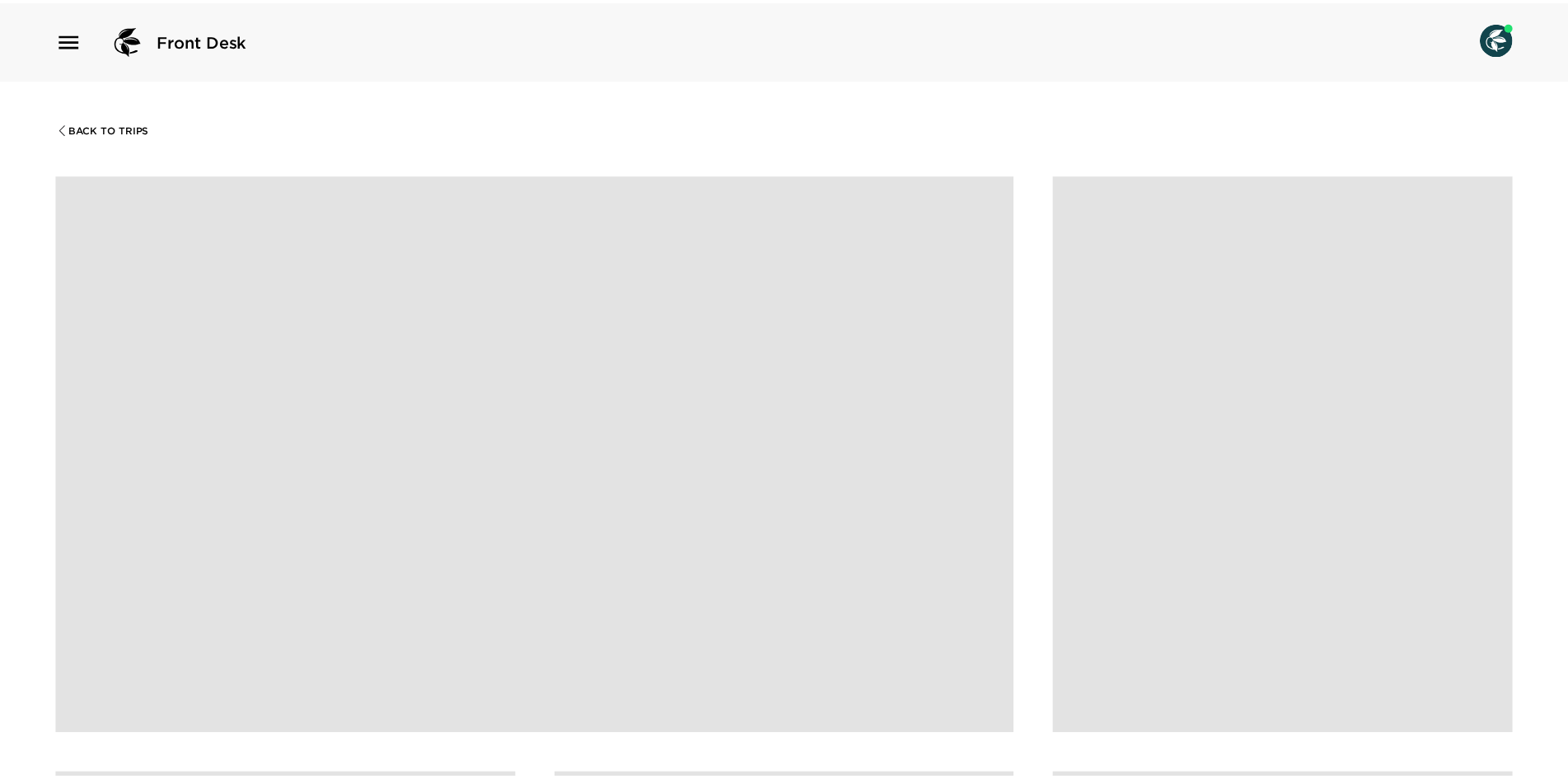
scroll to position [988, 0]
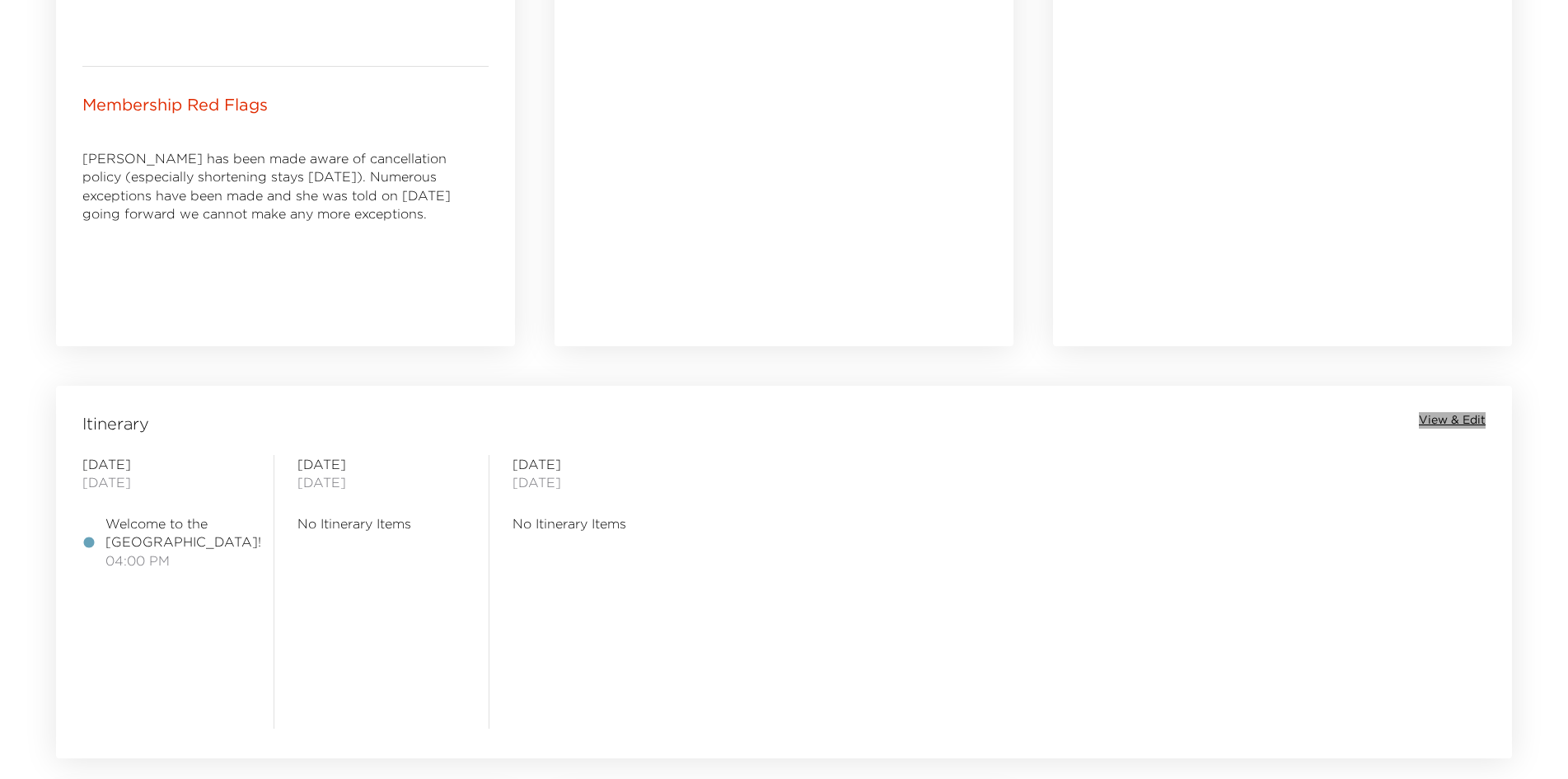
click at [1453, 413] on span "View & Edit" at bounding box center [1452, 420] width 67 height 16
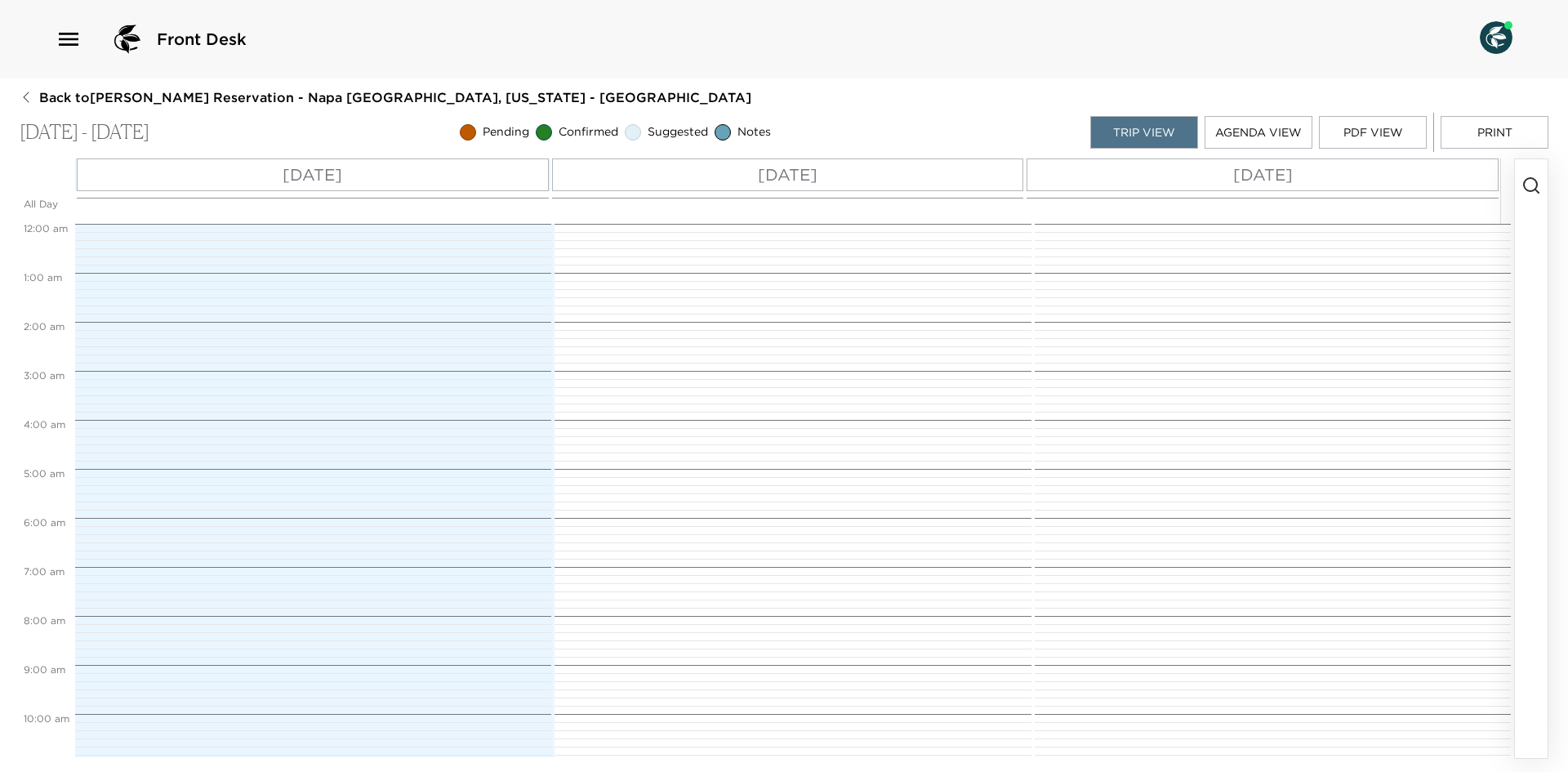
scroll to position [630, 0]
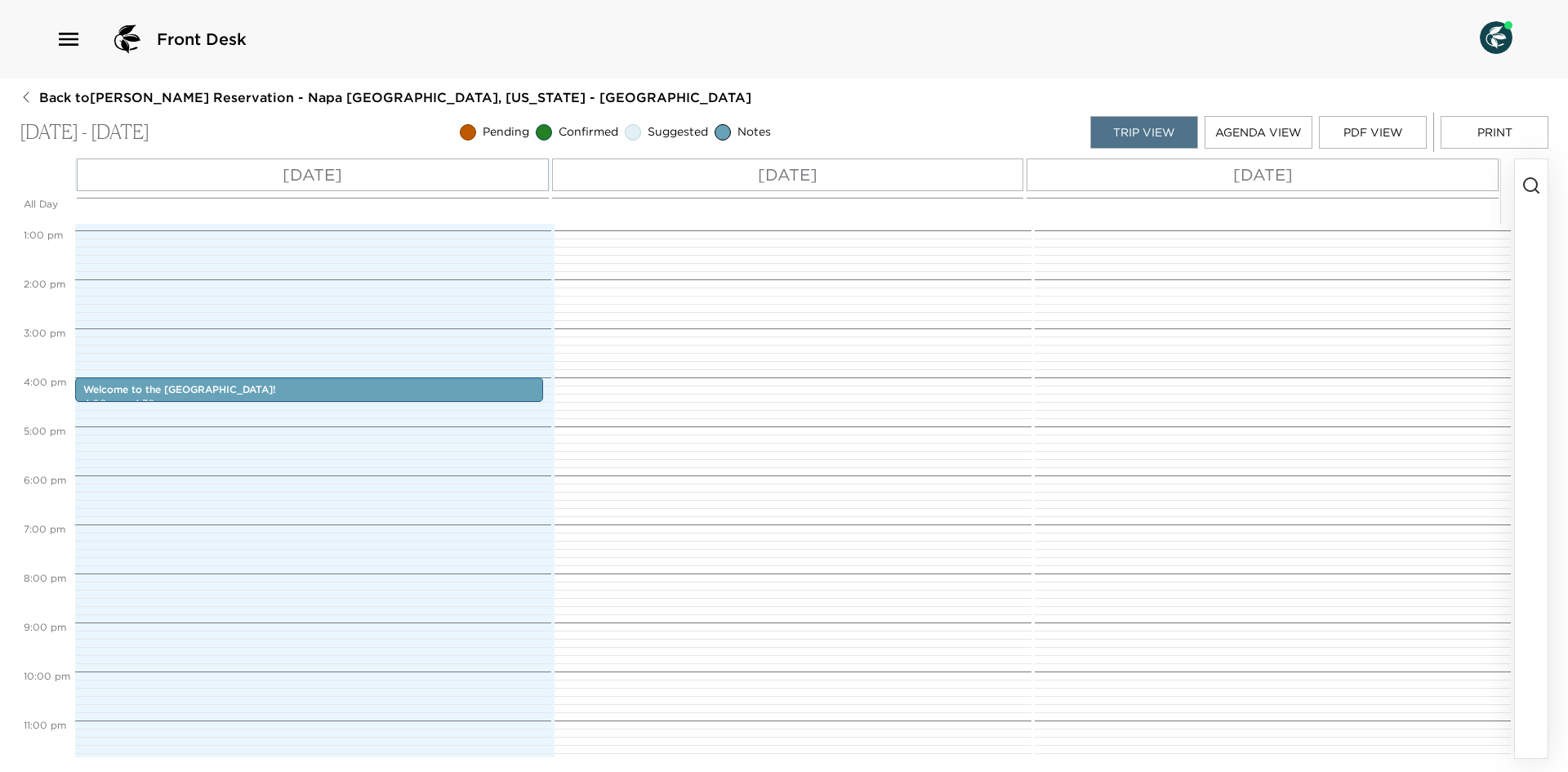
click at [1534, 176] on button "button" at bounding box center [1531, 459] width 33 height 598
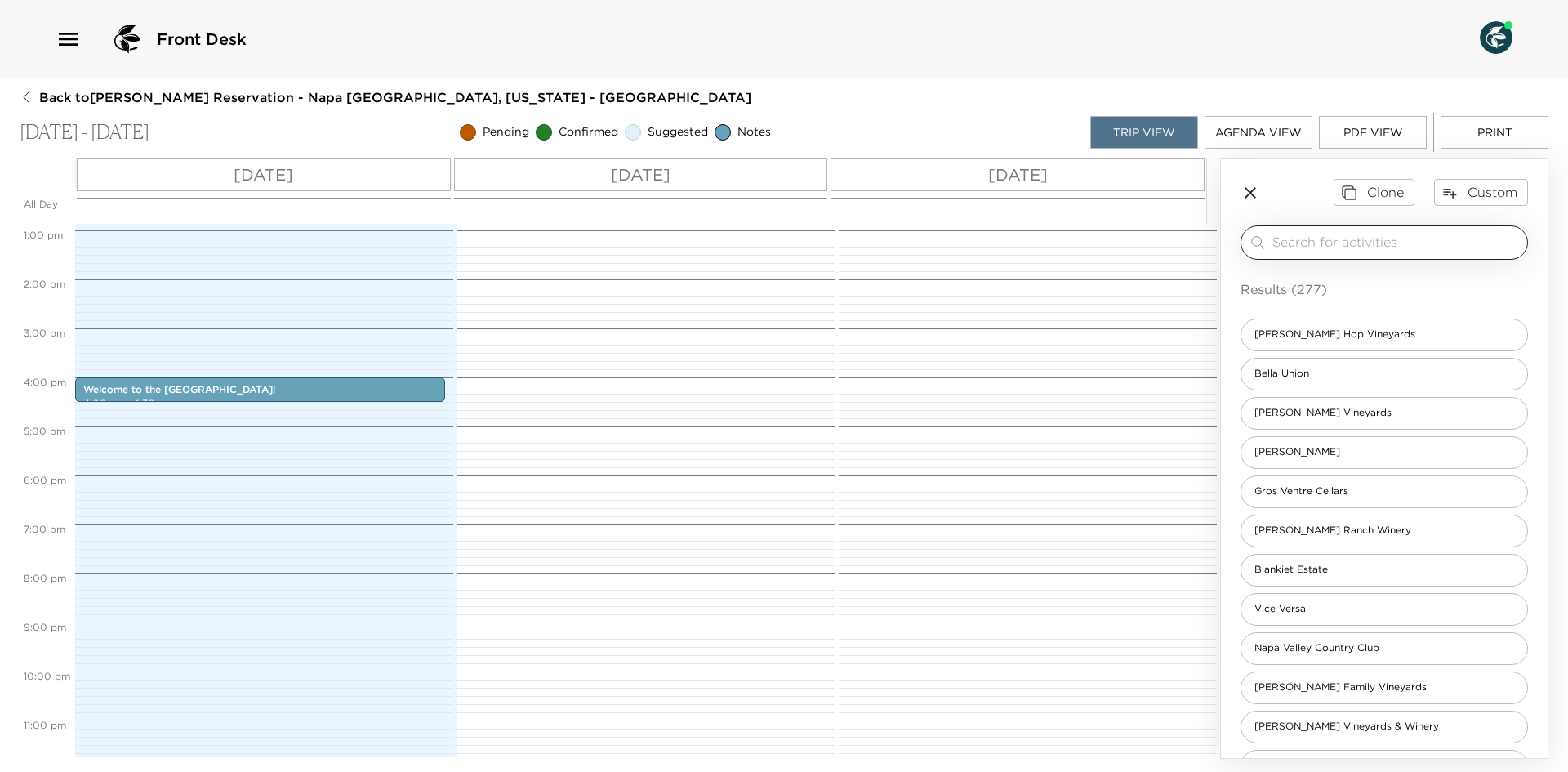
click at [1312, 242] on input "search" at bounding box center [1396, 242] width 248 height 18
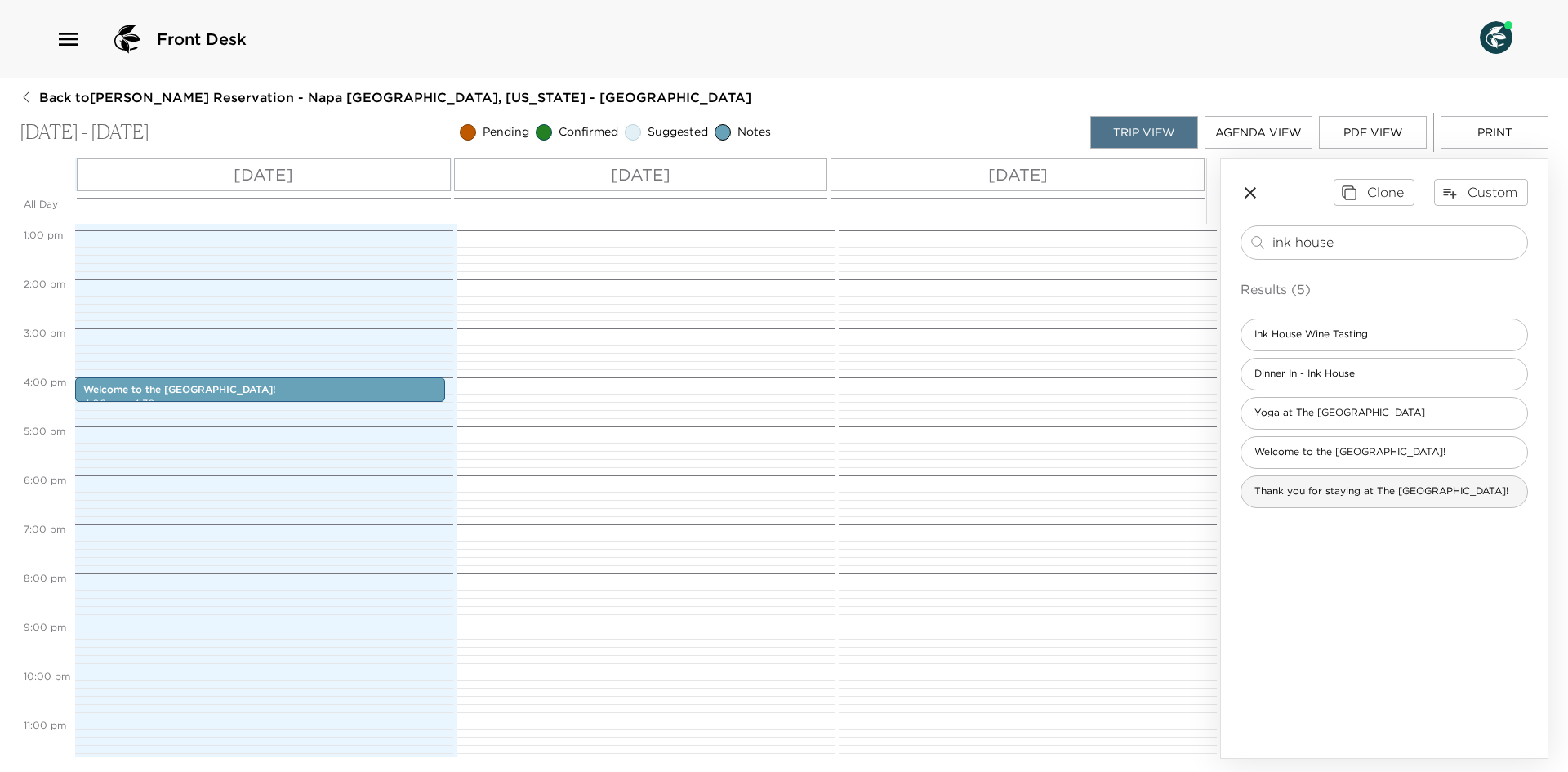
type input "ink house"
click at [1364, 490] on span "Thank you for staying at The Ink House!" at bounding box center [1381, 491] width 280 height 14
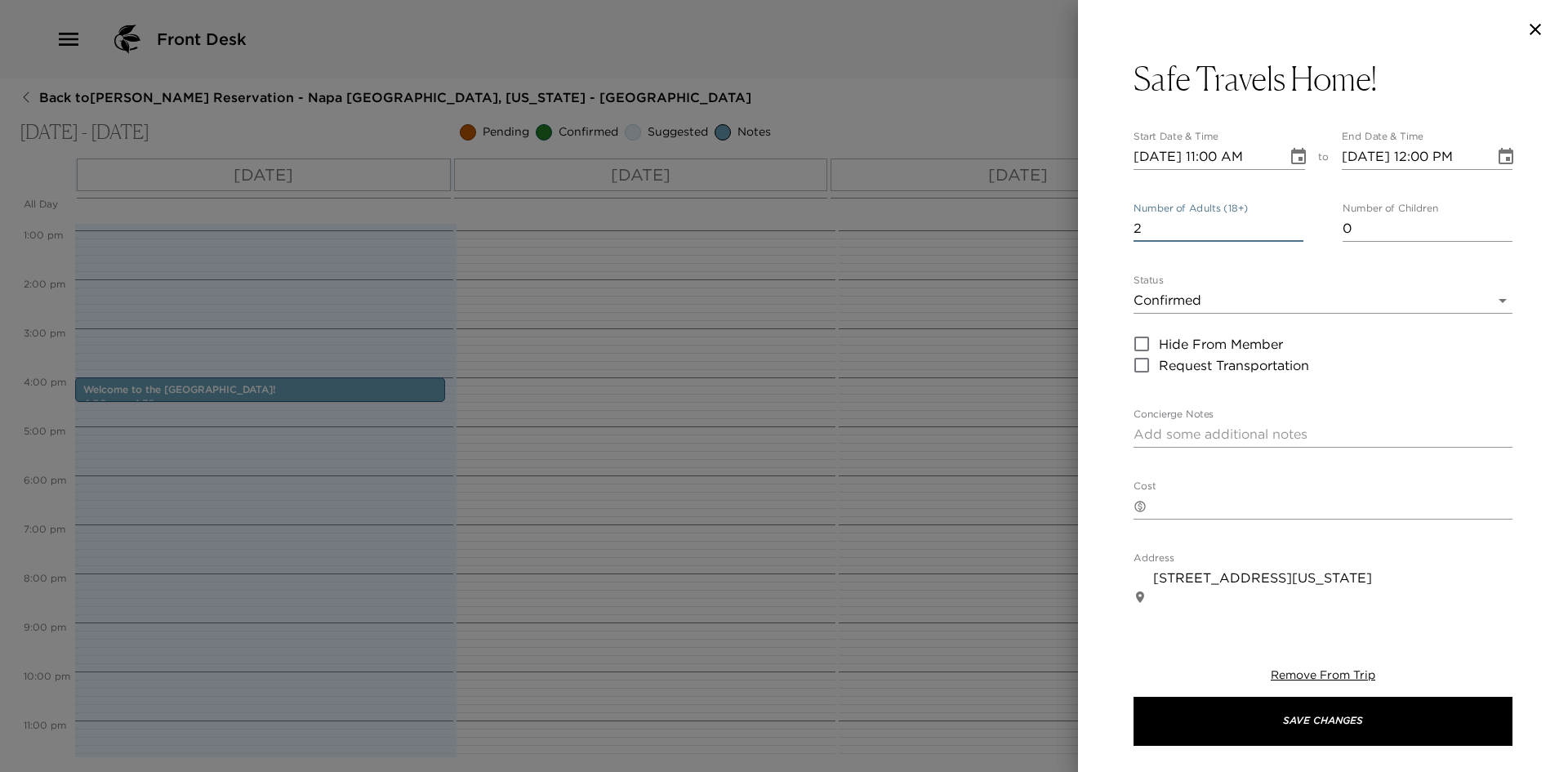
click at [1292, 221] on input "2" at bounding box center [1218, 228] width 170 height 26
type input "3"
click at [1292, 221] on input "3" at bounding box center [1218, 228] width 170 height 26
click at [1499, 152] on icon "Choose date, selected date is Aug 31, 2025" at bounding box center [1506, 155] width 14 height 16
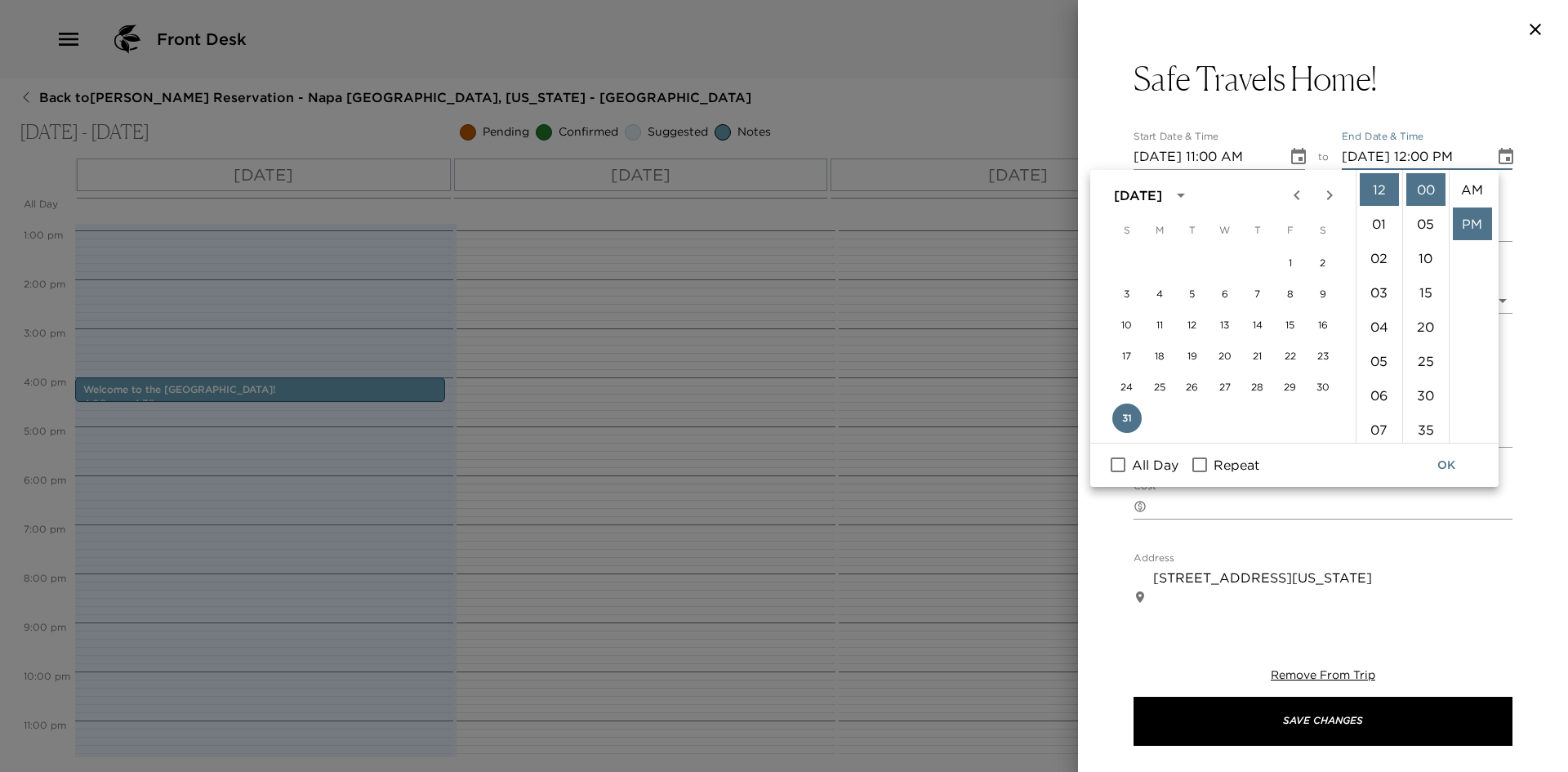
scroll to position [34, 0]
click at [1379, 285] on li "11" at bounding box center [1379, 282] width 39 height 33
click at [1422, 261] on li "10" at bounding box center [1426, 258] width 39 height 33
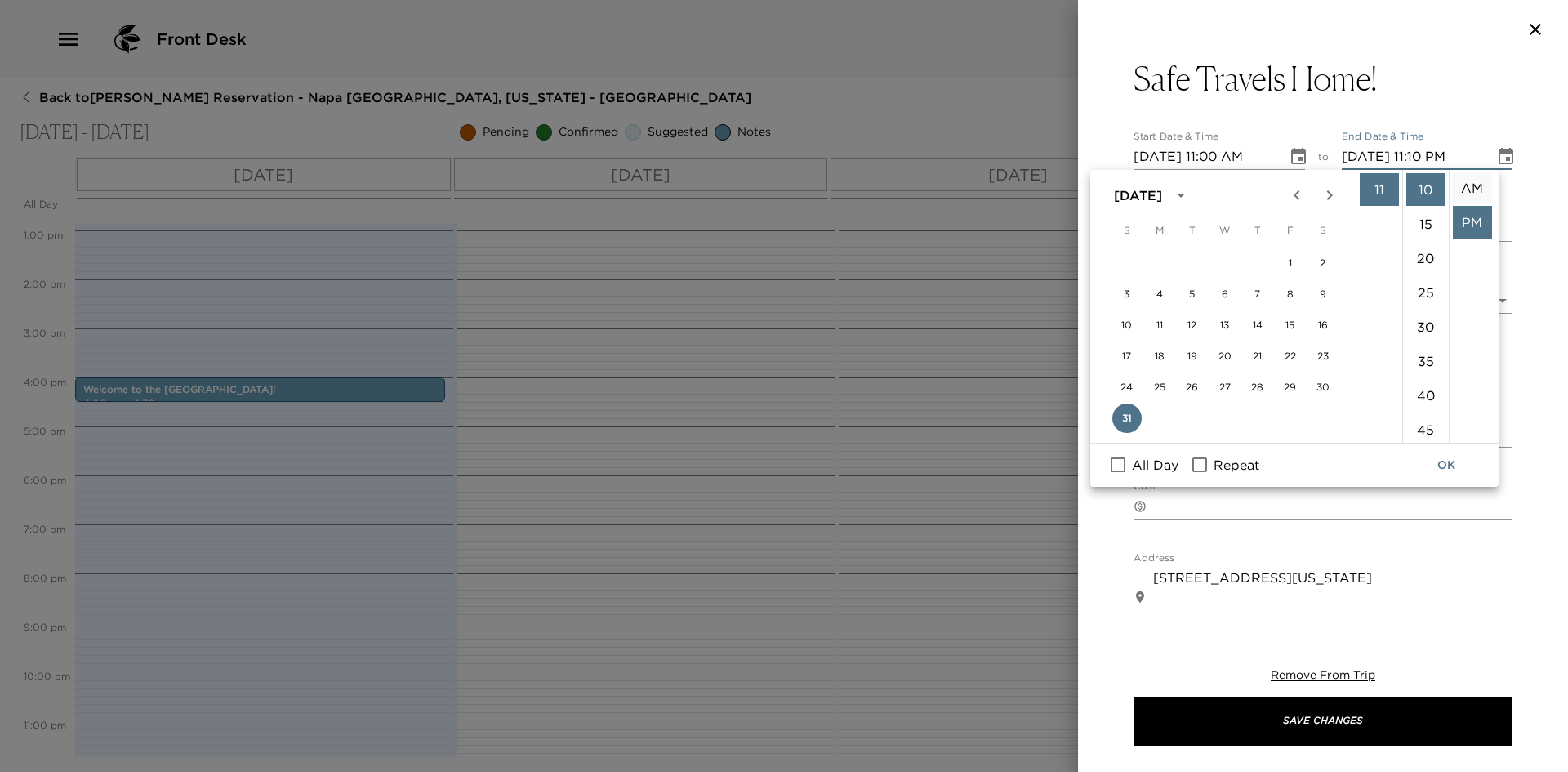
click at [1467, 184] on li "AM" at bounding box center [1472, 187] width 39 height 33
type input "08/31/2025 11:10 AM"
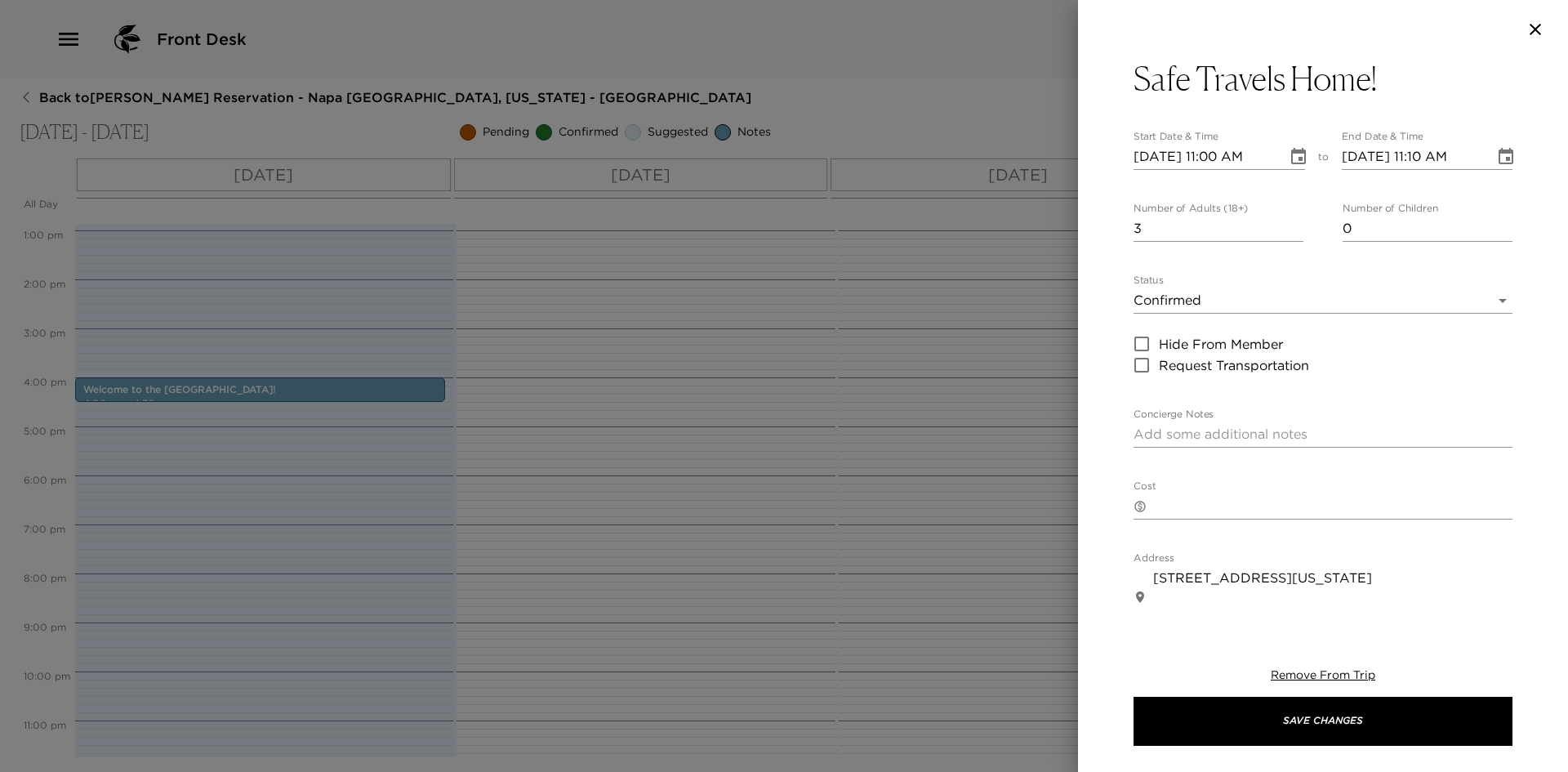
scroll to position [0, 0]
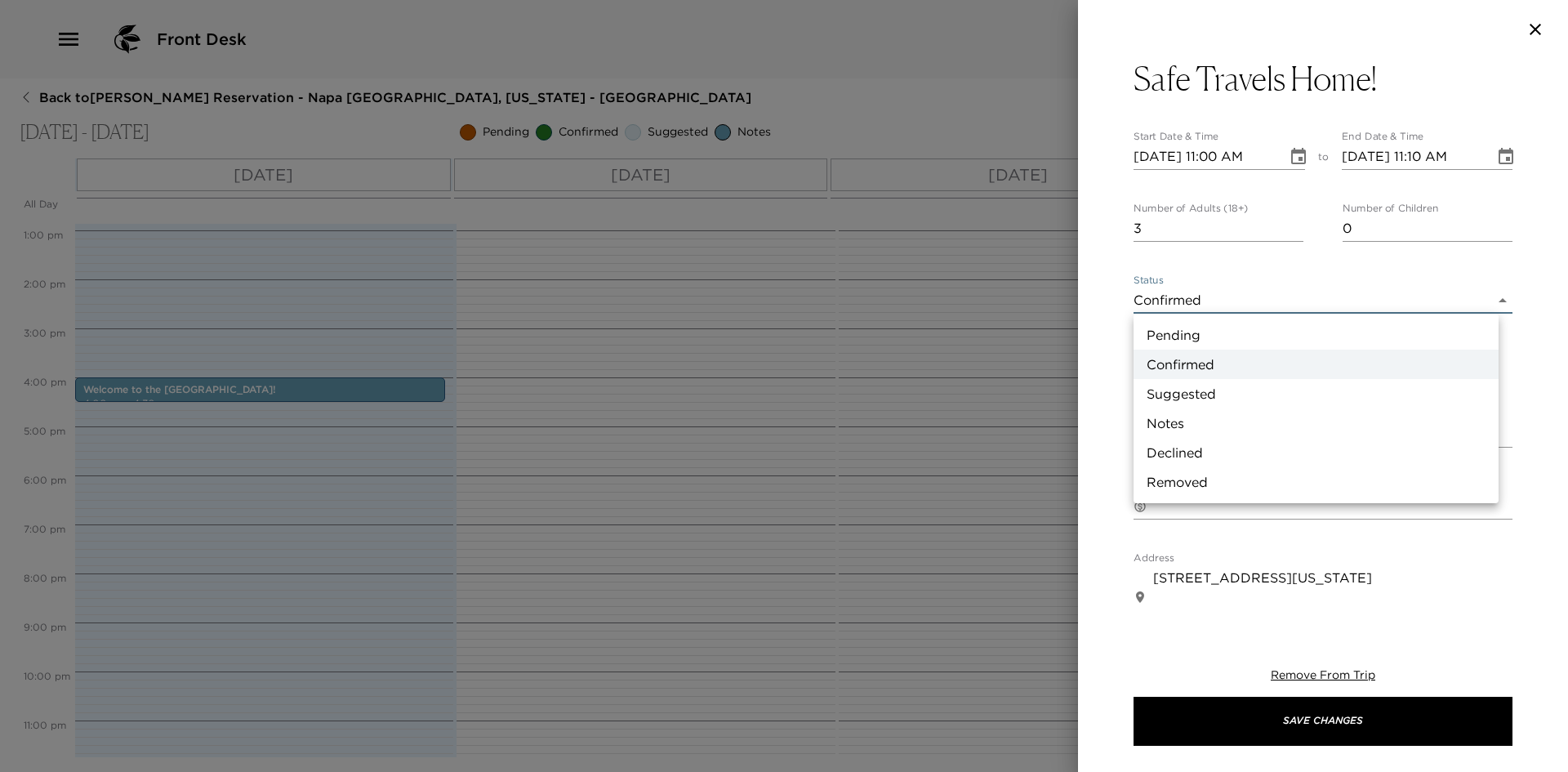
click at [1202, 302] on body "Front Desk Back to Jeannie Trautmann Ruckelshaus Reservation - Napa The Ink Hou…" at bounding box center [784, 386] width 1568 height 772
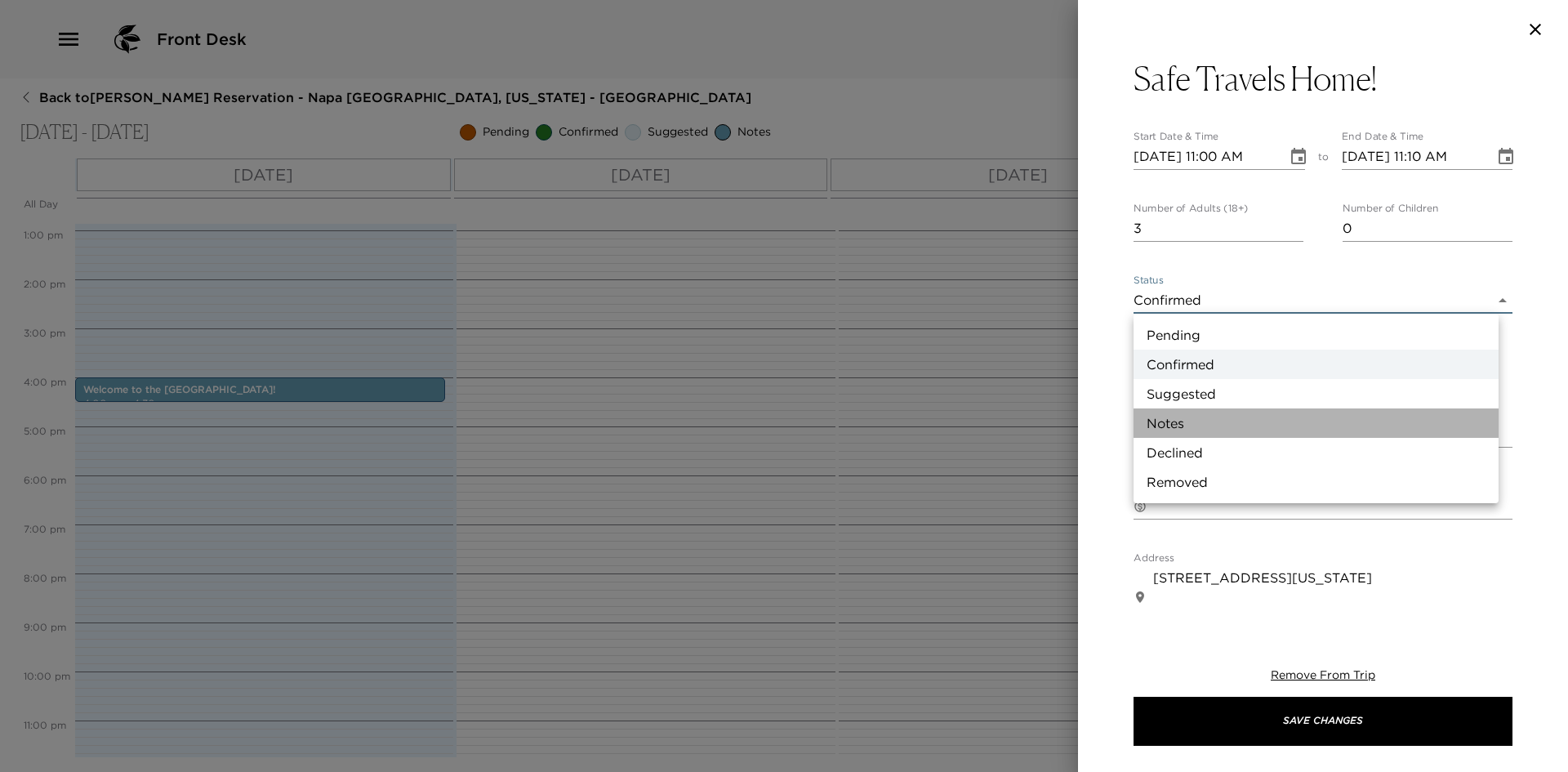
click at [1191, 419] on li "Notes" at bounding box center [1316, 423] width 365 height 29
type input "Concierge Note"
type textarea "Thank you for staying with us at The Ink House! Check-out time is no later than…"
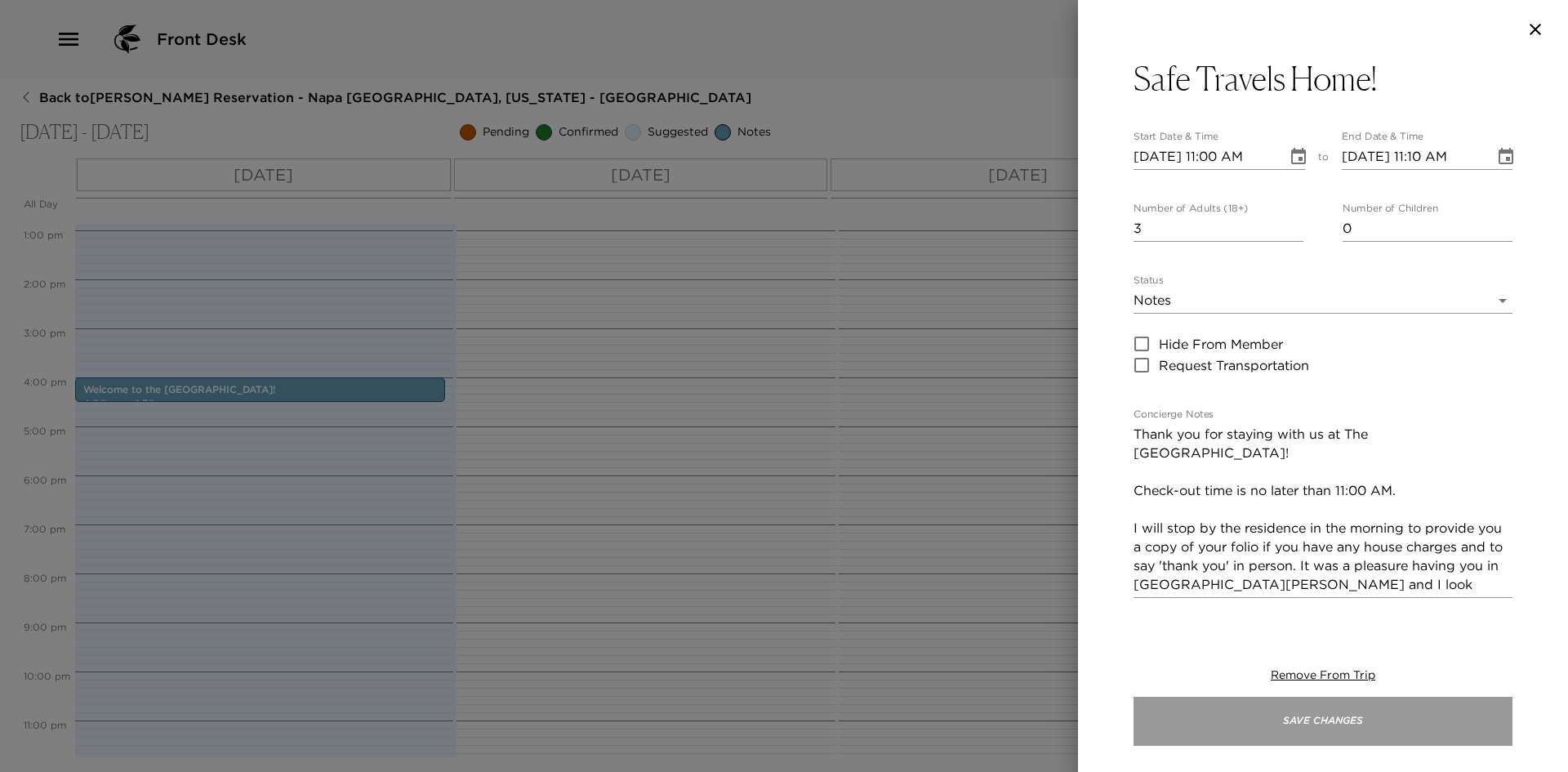
click at [1328, 714] on button "Save Changes" at bounding box center [1323, 721] width 379 height 49
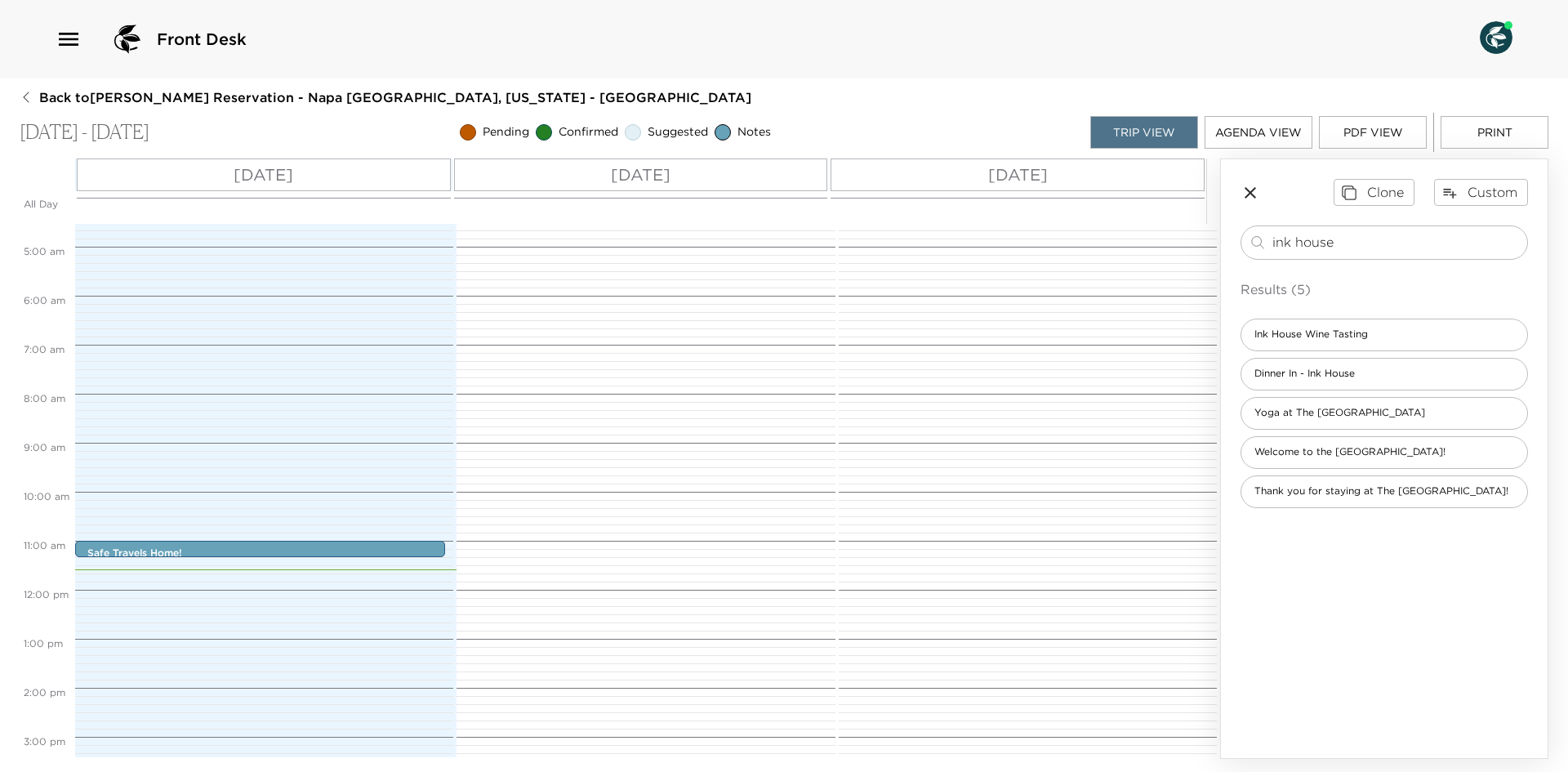
scroll to position [140, 0]
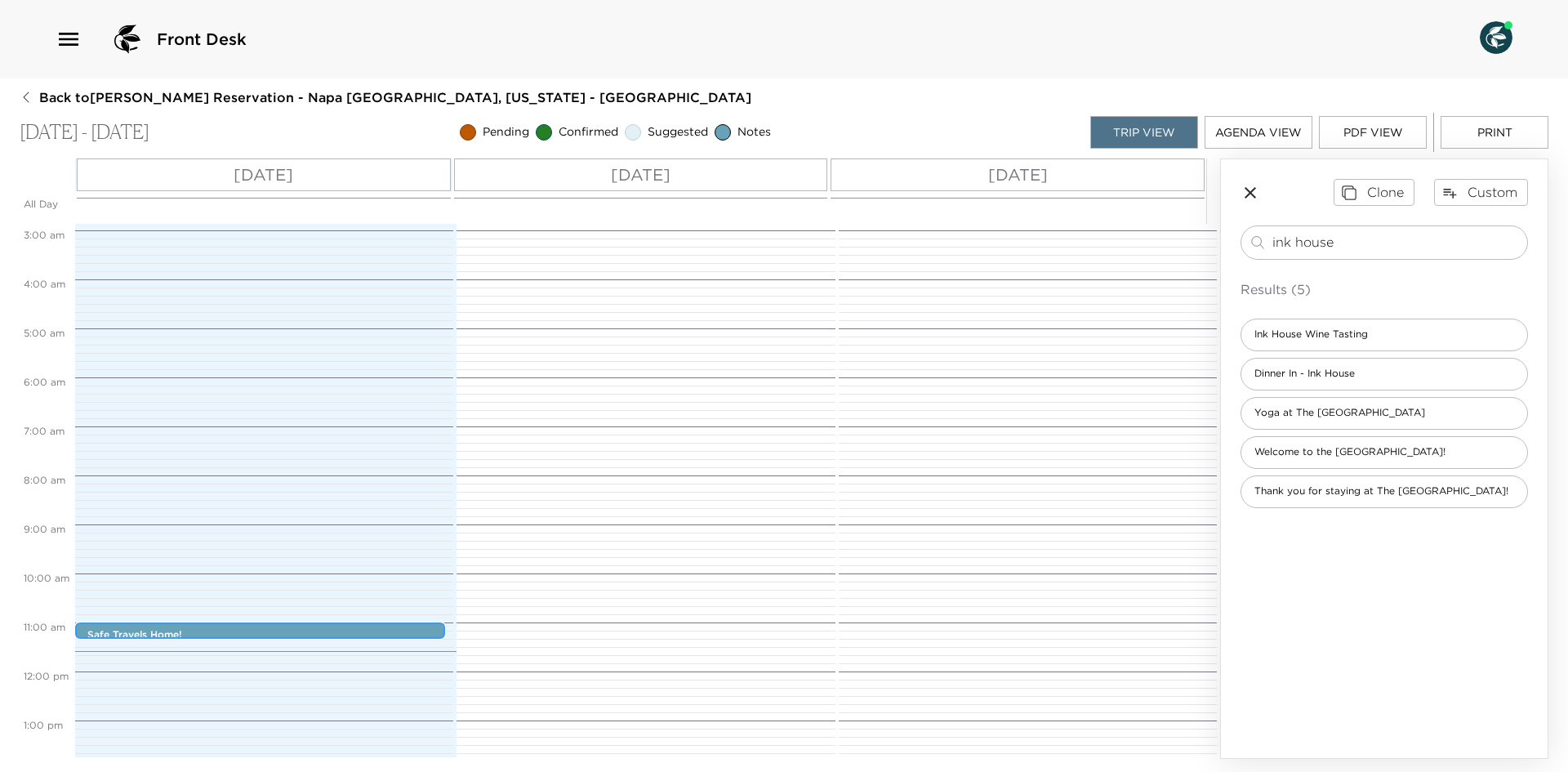
click at [258, 627] on div "Safe Travels Home! 11:00am - 11:10am" at bounding box center [264, 632] width 360 height 13
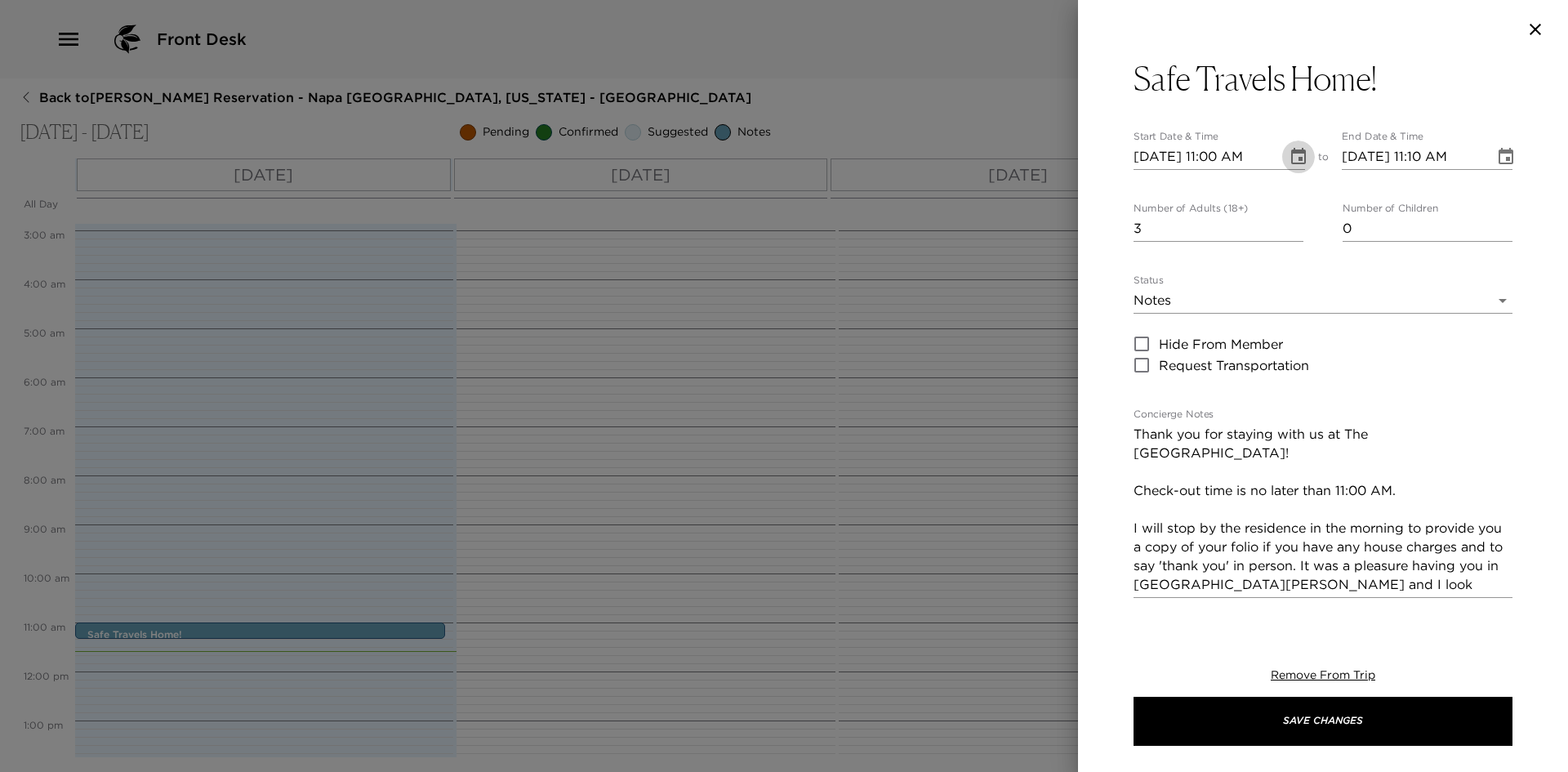
click at [1292, 154] on icon "Choose date, selected date is Aug 31, 2025" at bounding box center [1298, 155] width 14 height 16
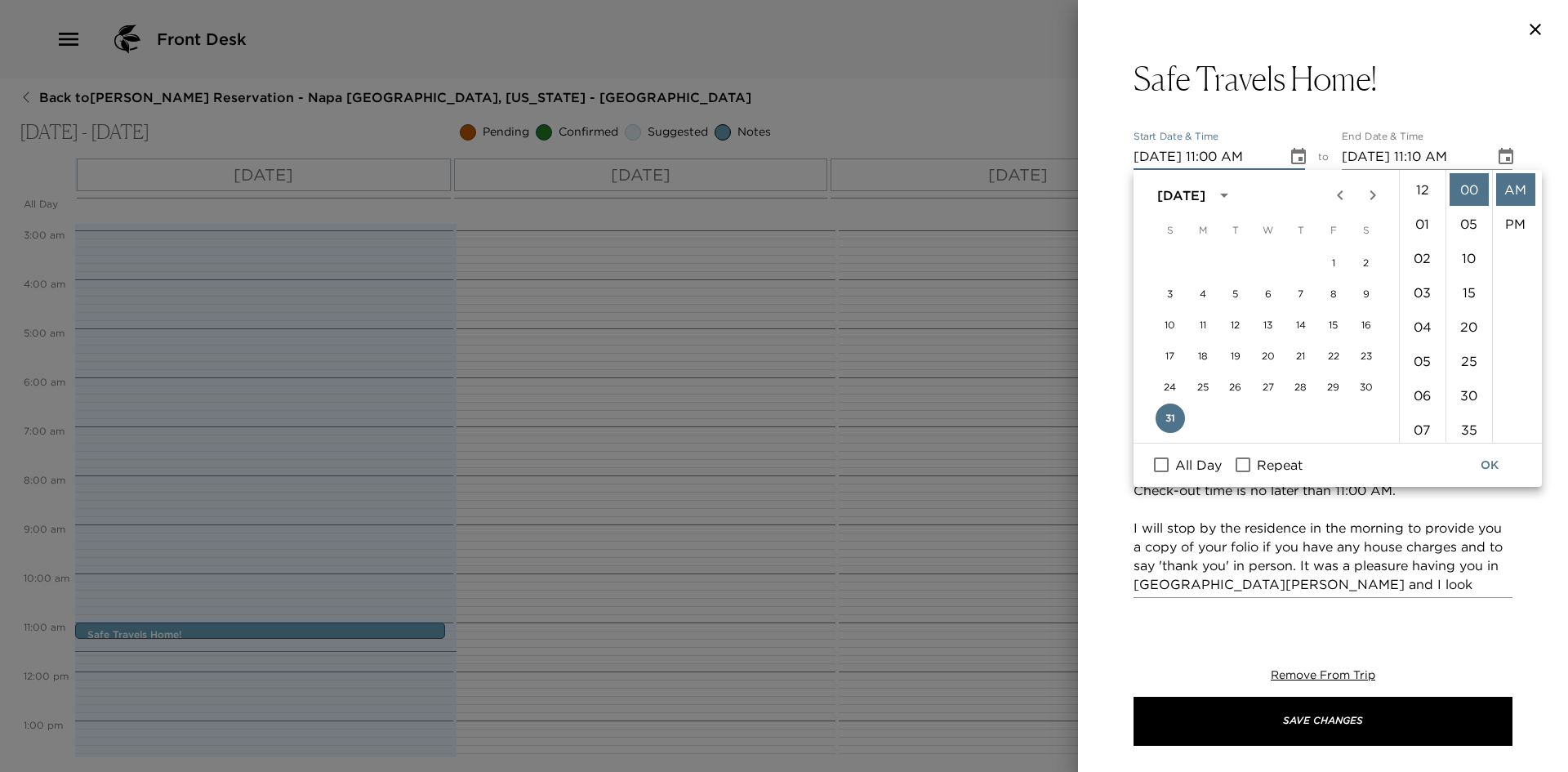
scroll to position [377, 0]
click at [1372, 193] on icon "Next month" at bounding box center [1372, 195] width 6 height 10
click at [1234, 262] on button "2" at bounding box center [1236, 262] width 29 height 29
type input "09/02/2025 11:00 AM"
click at [1497, 157] on icon "Choose date, selected date is Sep 2, 2025" at bounding box center [1506, 156] width 19 height 19
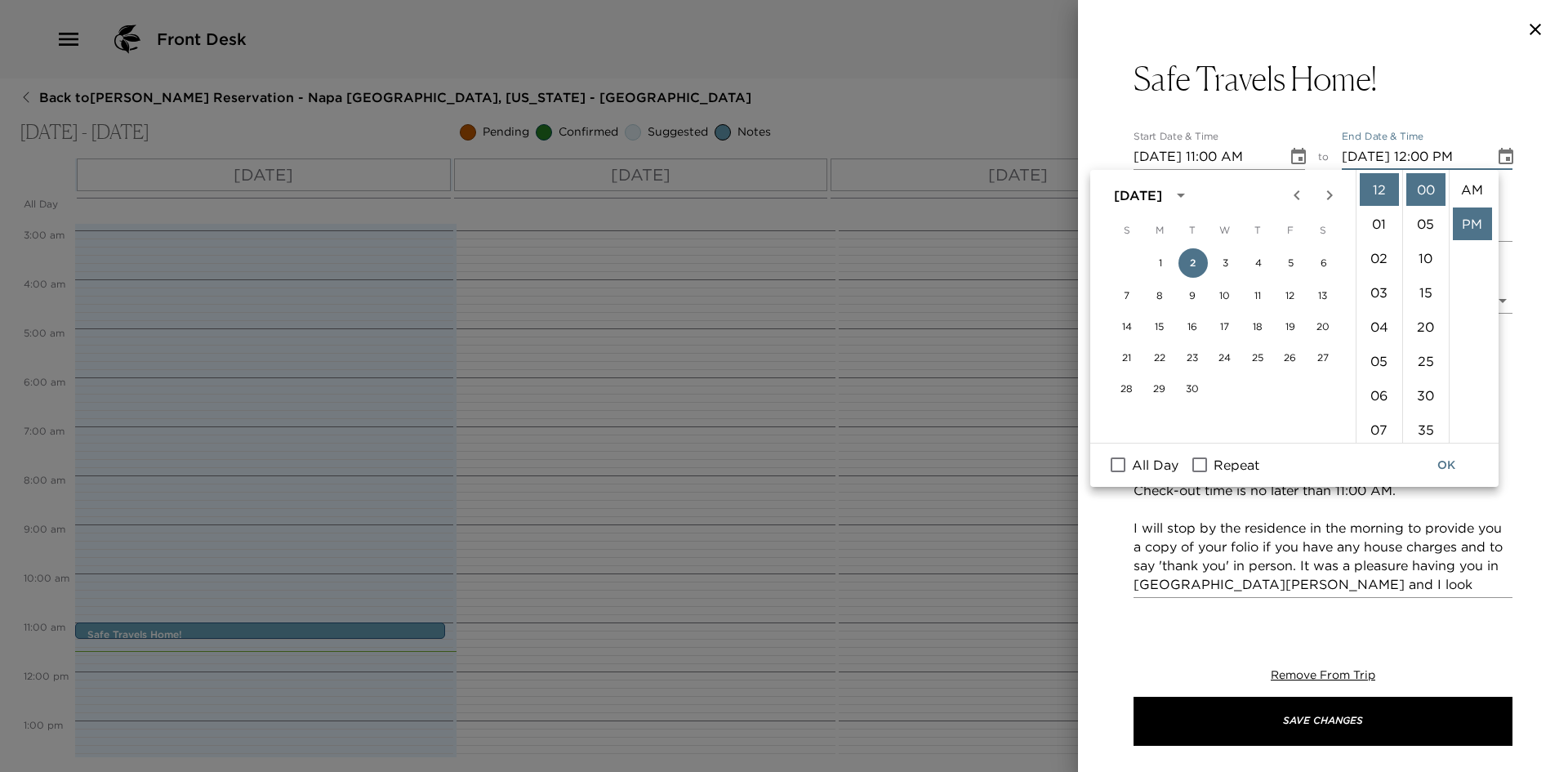
scroll to position [34, 0]
click at [1375, 277] on li "11" at bounding box center [1379, 291] width 39 height 33
click at [1428, 253] on li "10" at bounding box center [1426, 258] width 39 height 33
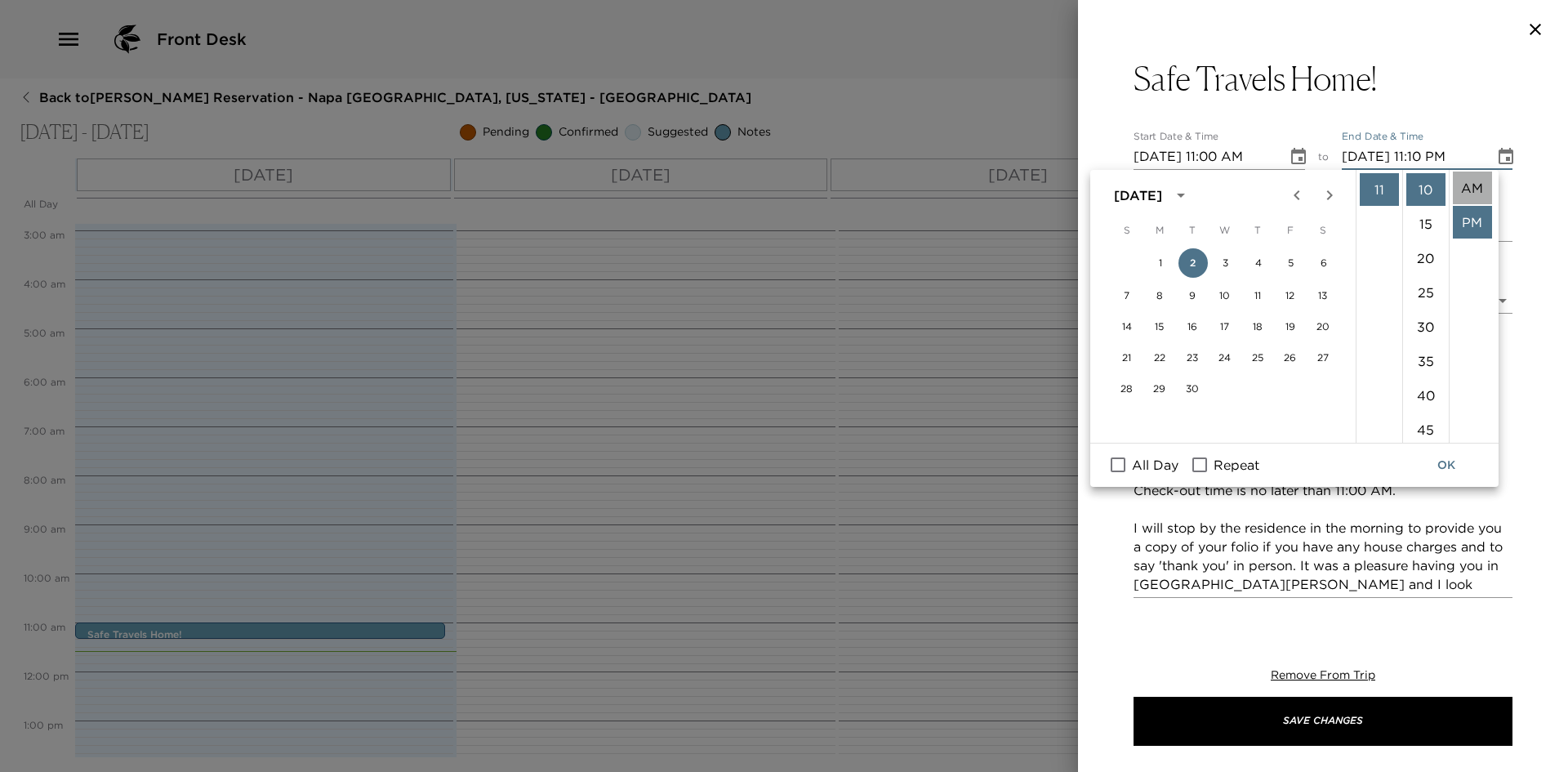
click at [1468, 184] on li "AM" at bounding box center [1472, 187] width 39 height 33
type input "09/02/2025 11:10 AM"
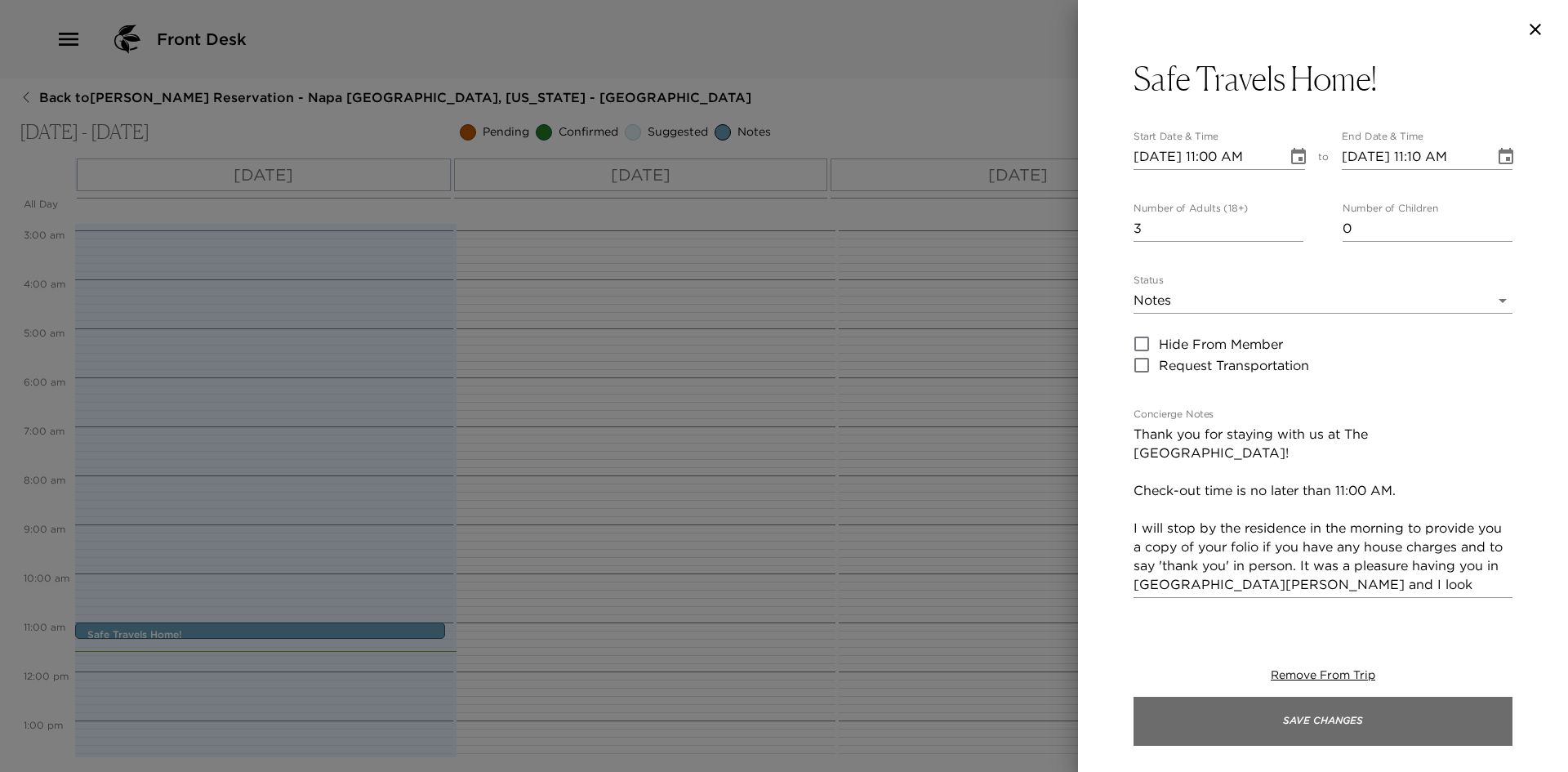
click at [1318, 715] on button "Save Changes" at bounding box center [1323, 721] width 379 height 49
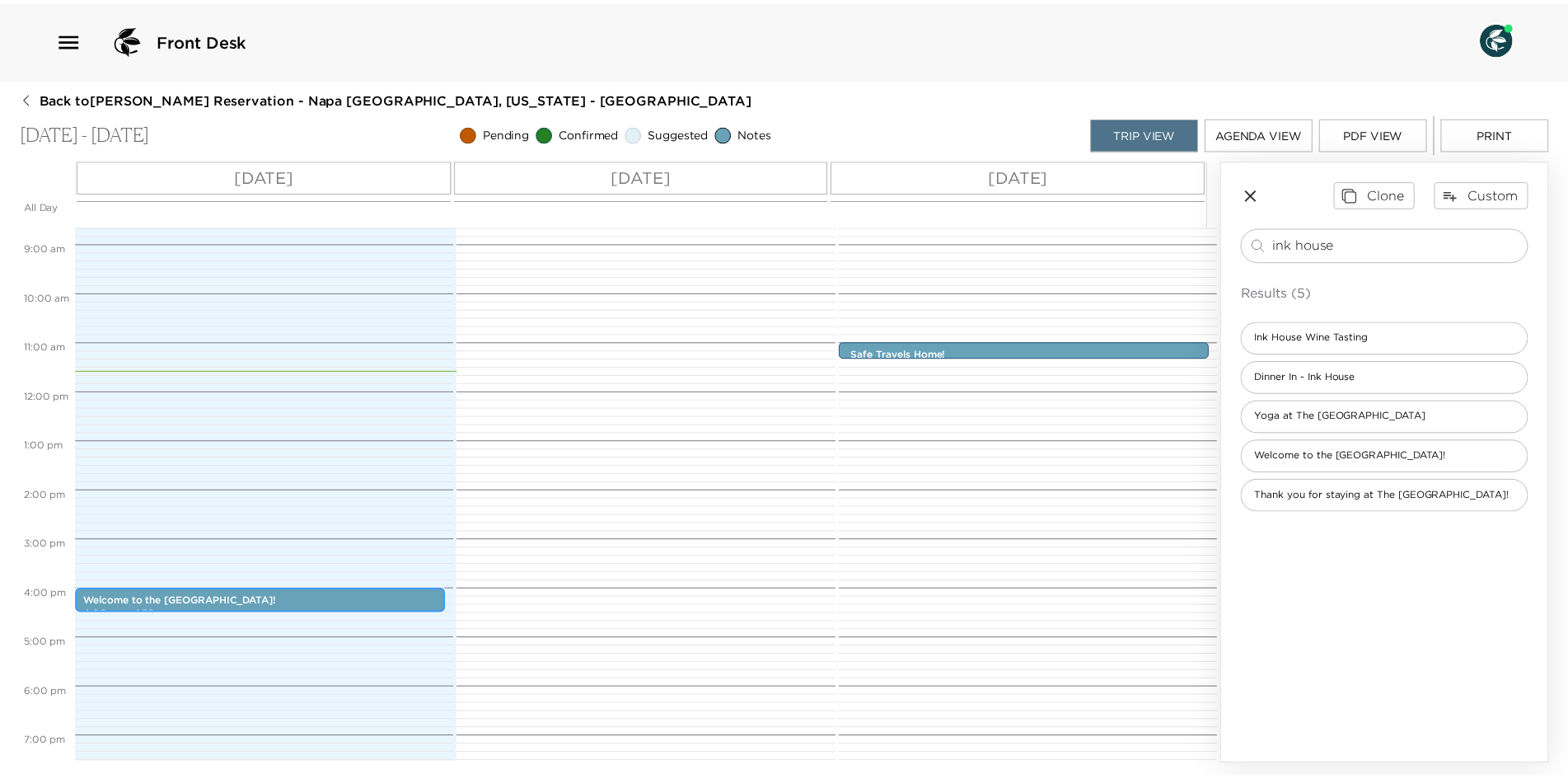
scroll to position [471, 0]
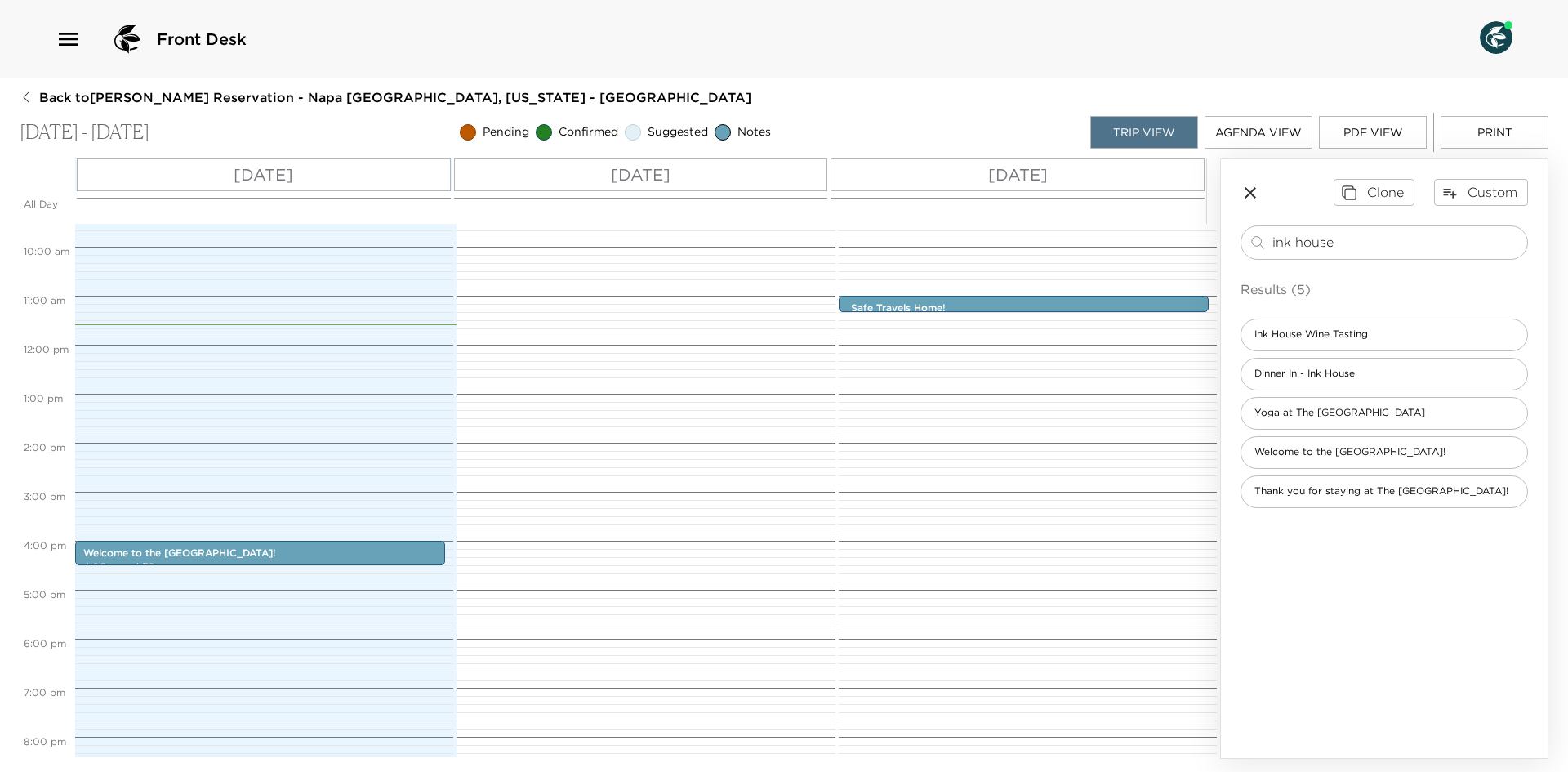
click at [1465, 132] on button "Print" at bounding box center [1495, 132] width 108 height 33
click at [56, 93] on span "Back to Jeannie Trautmann Ruckelshaus Reservation - Napa The Ink House Napa, Ca…" at bounding box center [396, 97] width 713 height 18
